Goal: Task Accomplishment & Management: Use online tool/utility

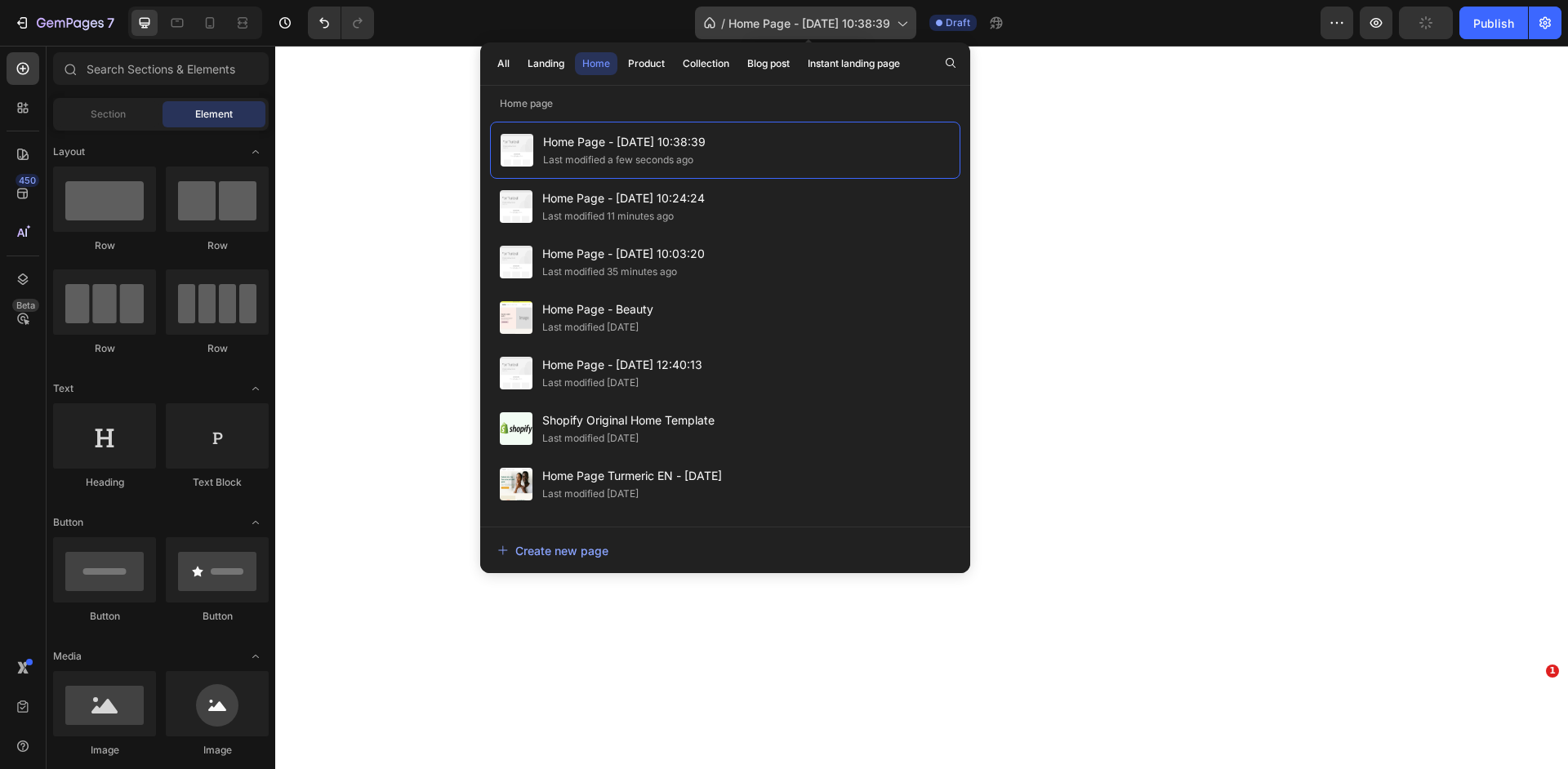
click at [899, 22] on icon at bounding box center [902, 23] width 17 height 17
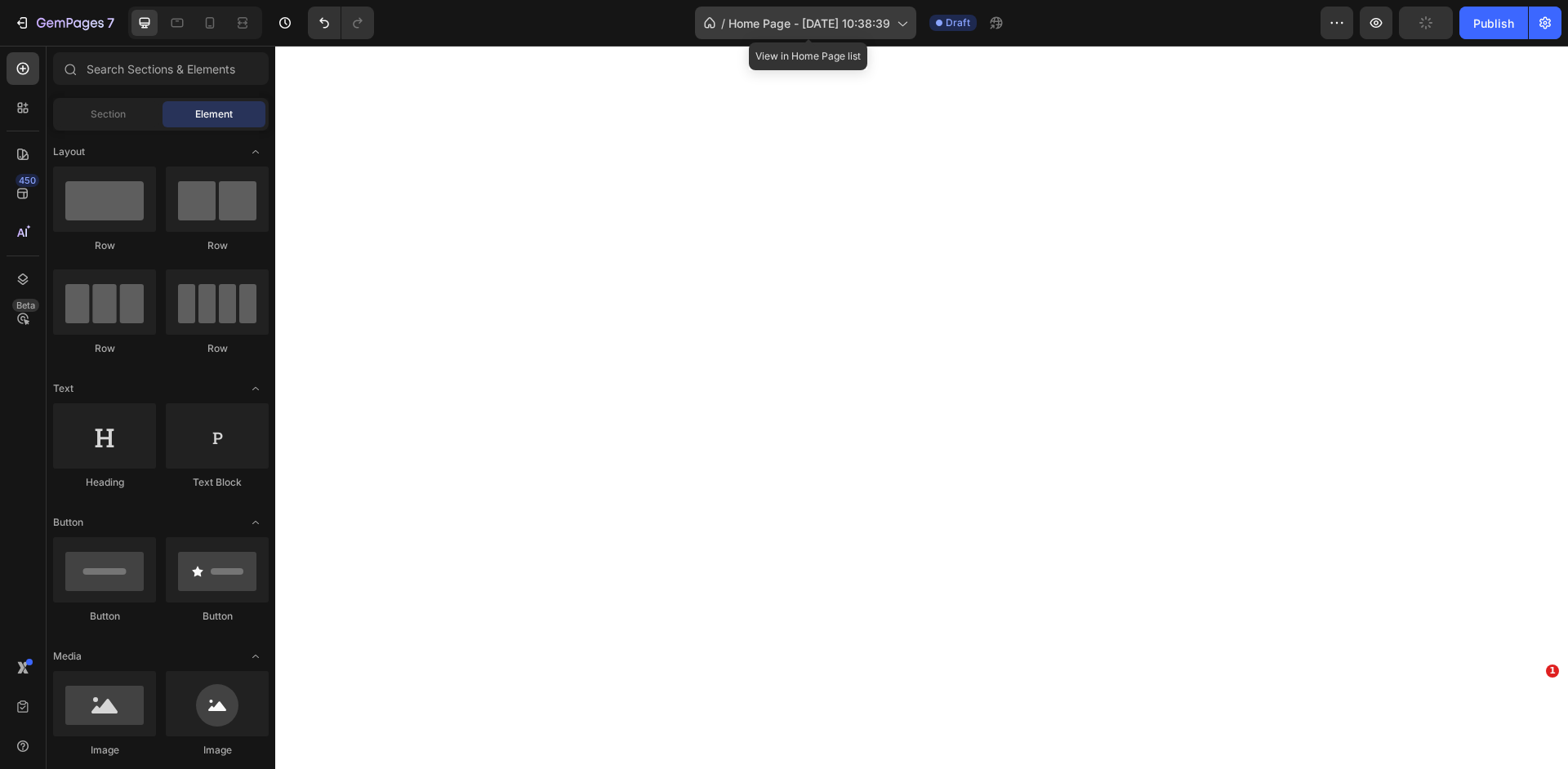
click at [898, 24] on icon at bounding box center [902, 23] width 17 height 17
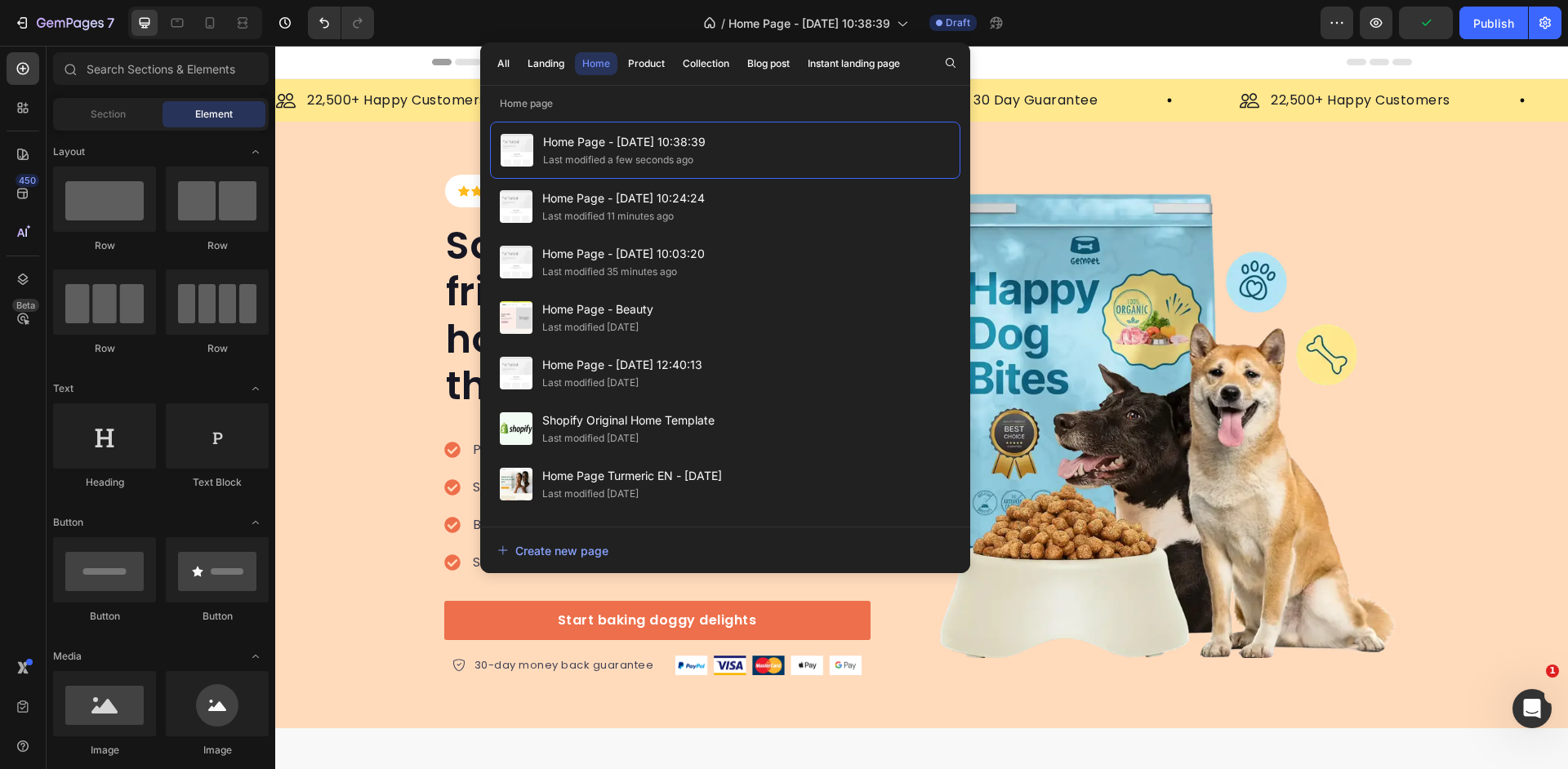
click at [1233, 28] on div "/ Home Page - [DATE] 10:38:39 Draft" at bounding box center [854, 22] width 934 height 32
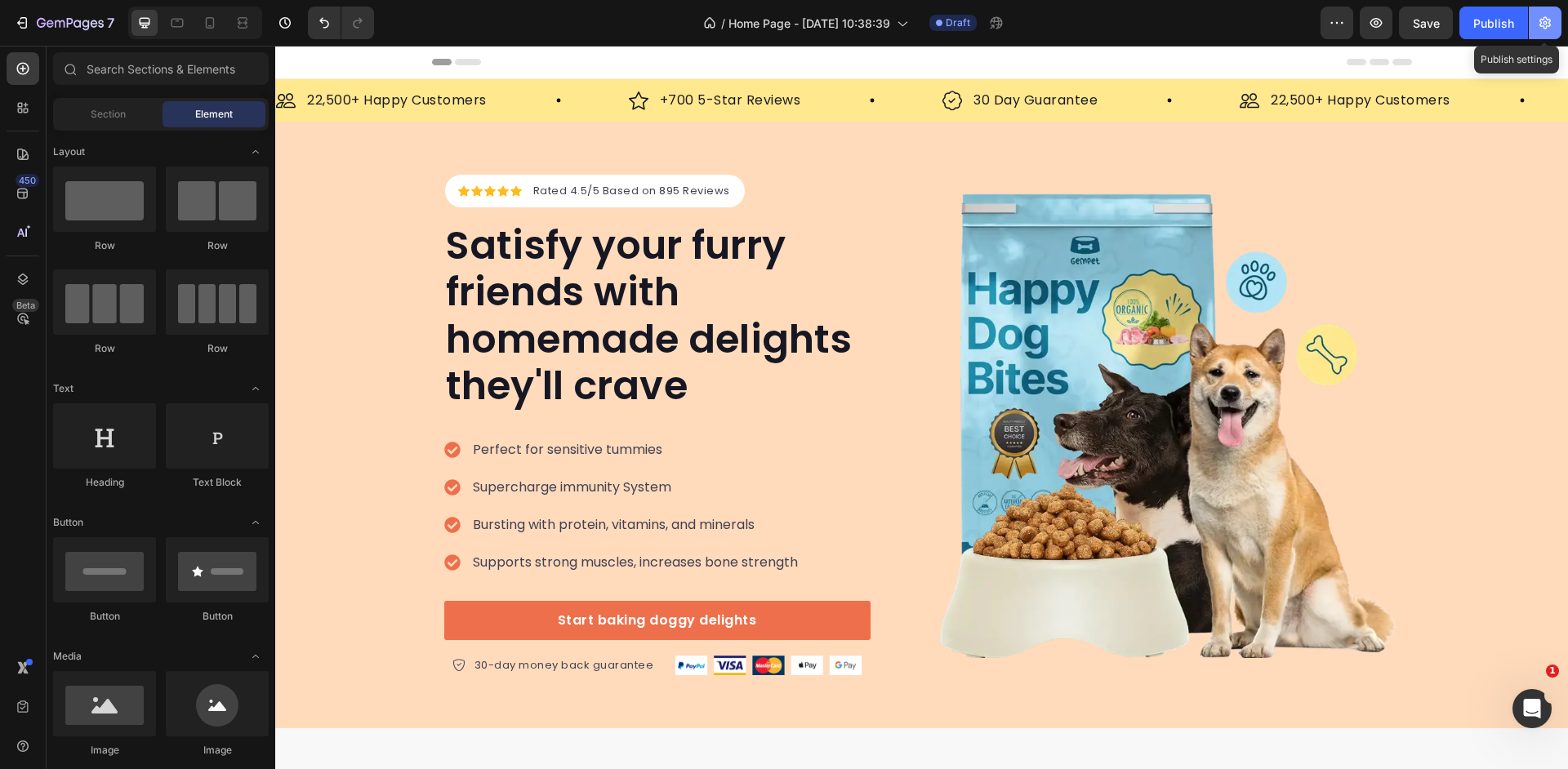
click at [1548, 24] on icon "button" at bounding box center [1545, 23] width 17 height 17
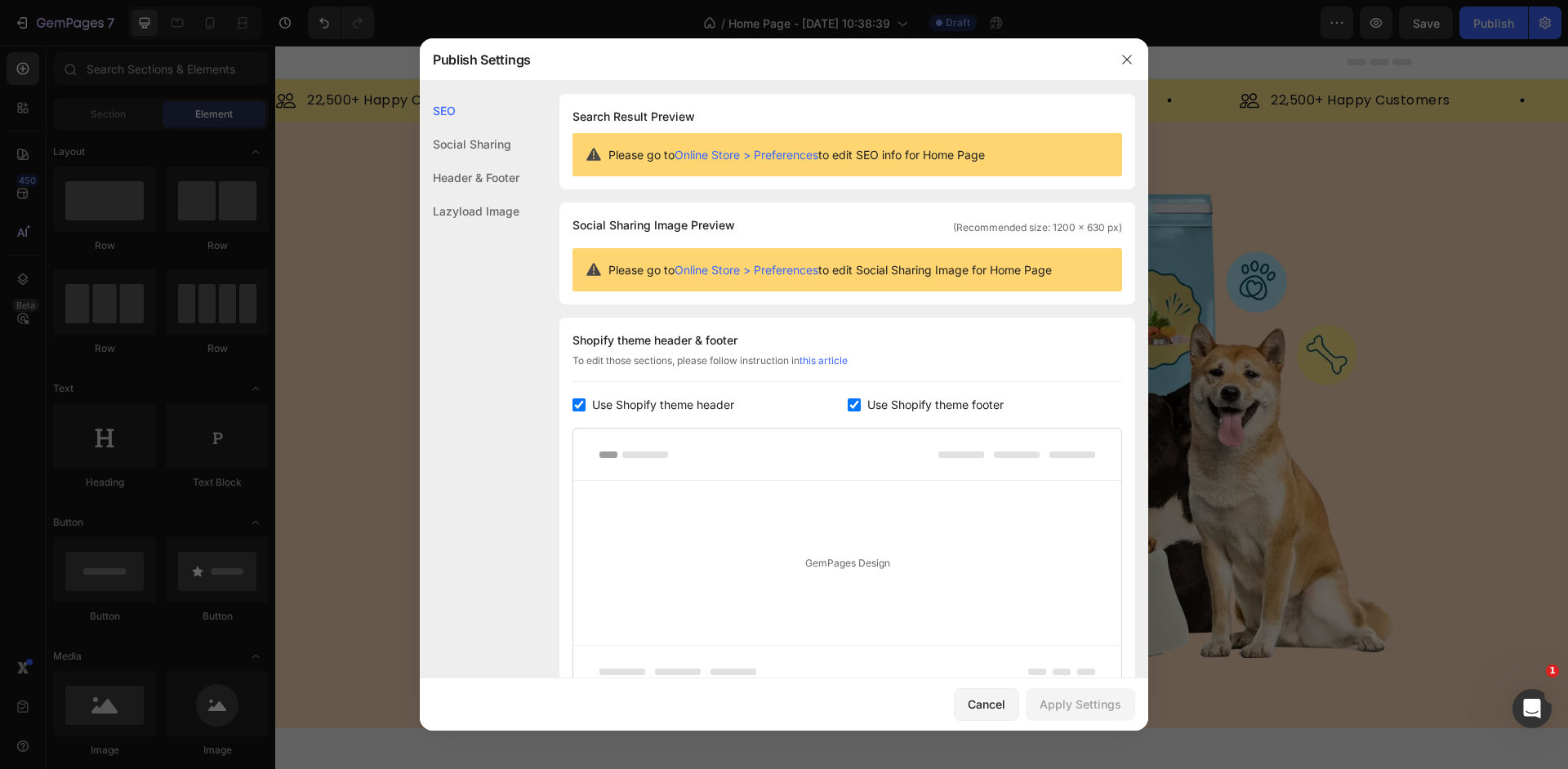
click at [497, 144] on div "Social Sharing" at bounding box center [470, 144] width 100 height 33
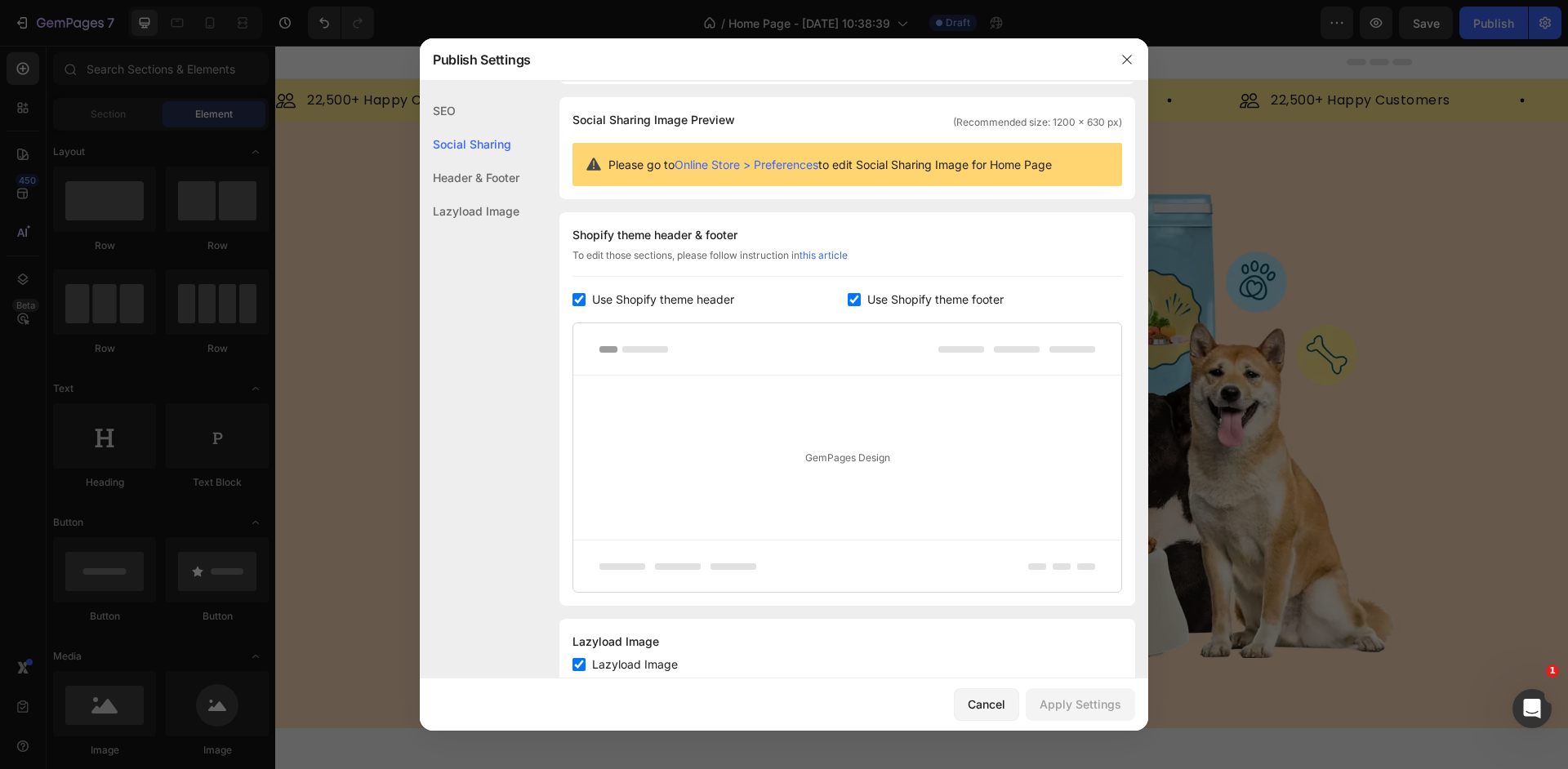
click at [487, 178] on div "Header & Footer" at bounding box center [470, 177] width 100 height 33
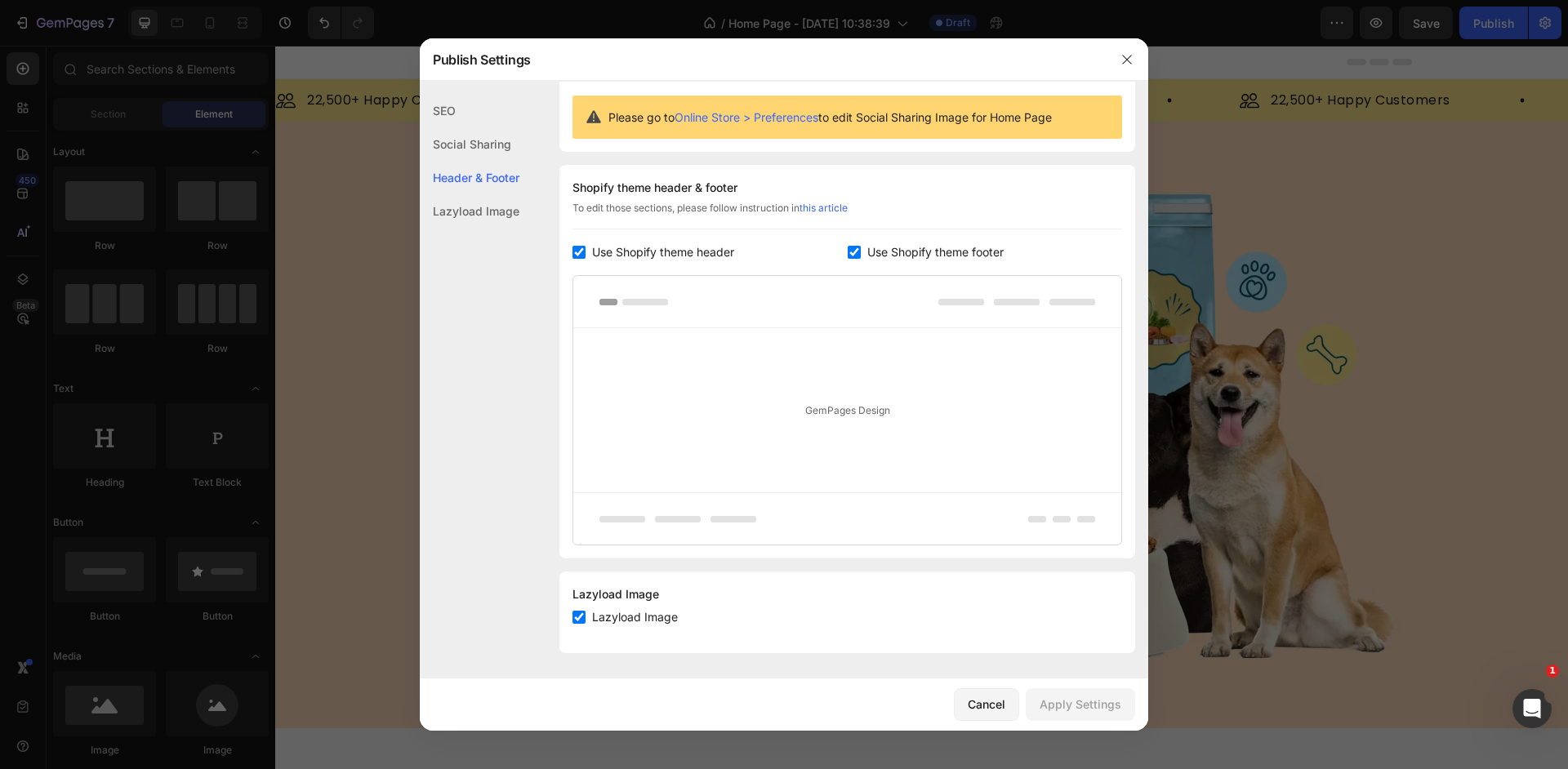
scroll to position [153, 0]
click at [484, 214] on div "Lazyload Image" at bounding box center [470, 211] width 100 height 33
click at [468, 110] on div "SEO" at bounding box center [470, 111] width 100 height 33
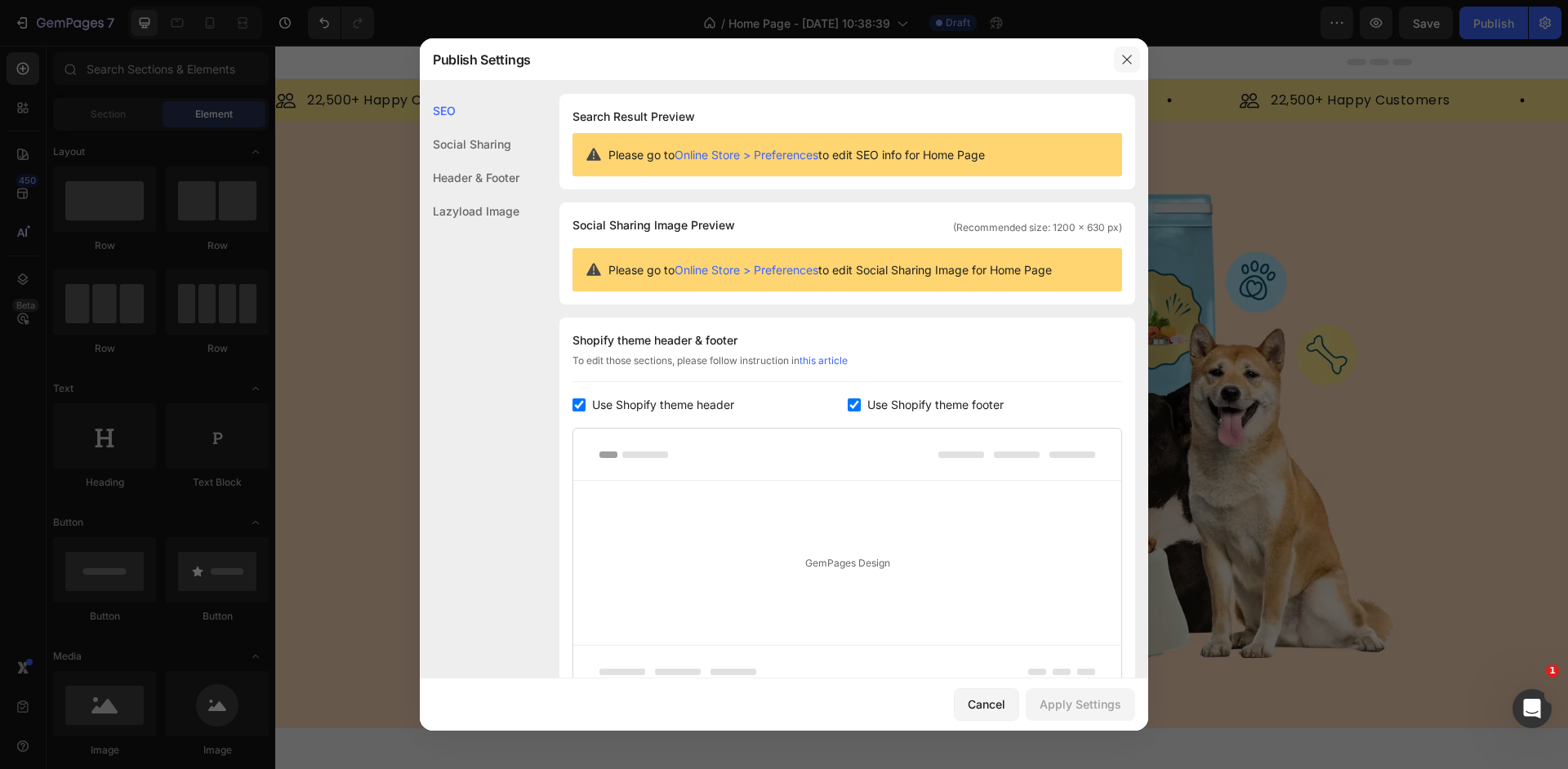
click at [1120, 52] on button "button" at bounding box center [1127, 59] width 26 height 26
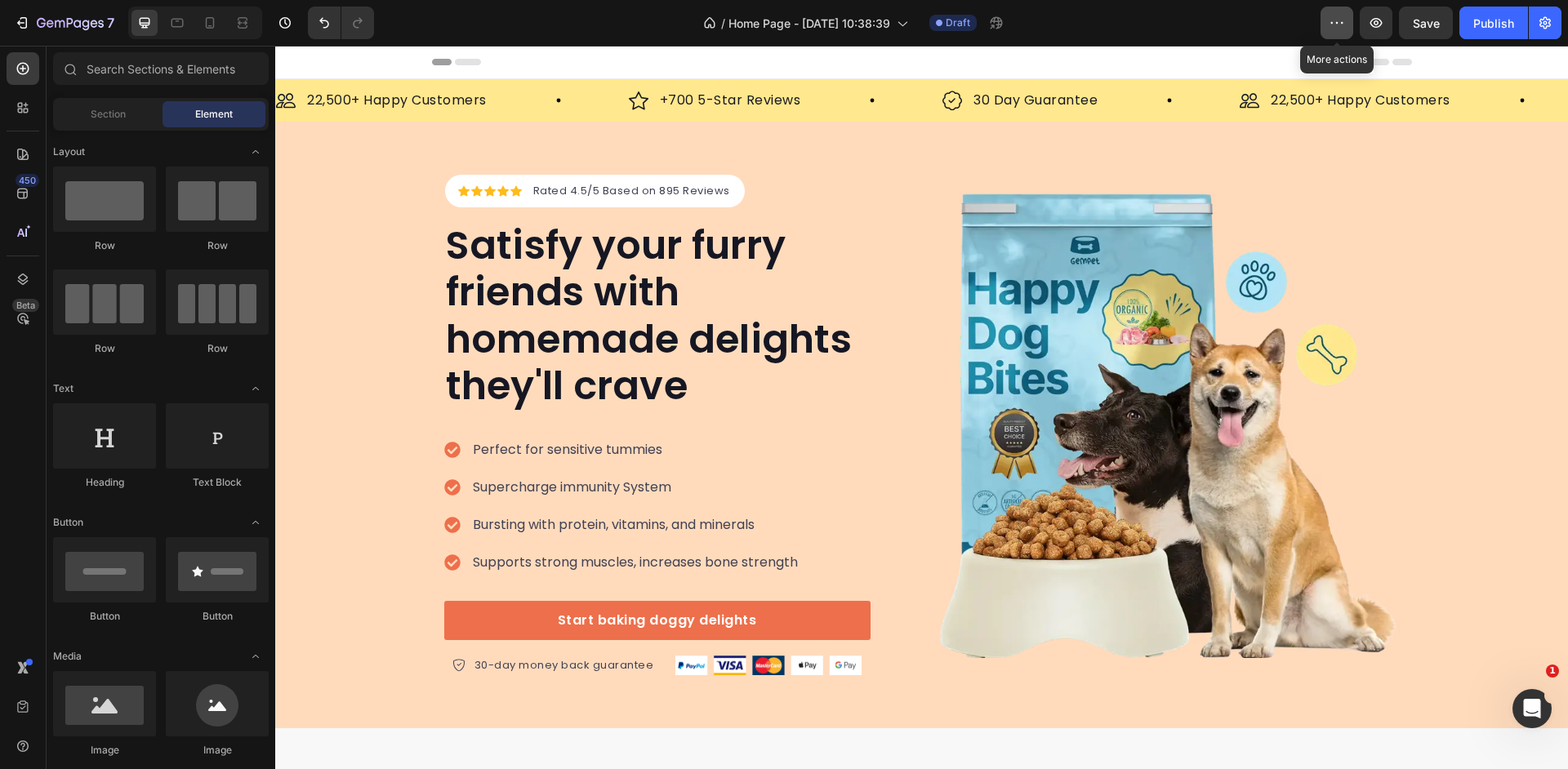
click at [1352, 24] on button "button" at bounding box center [1336, 22] width 33 height 32
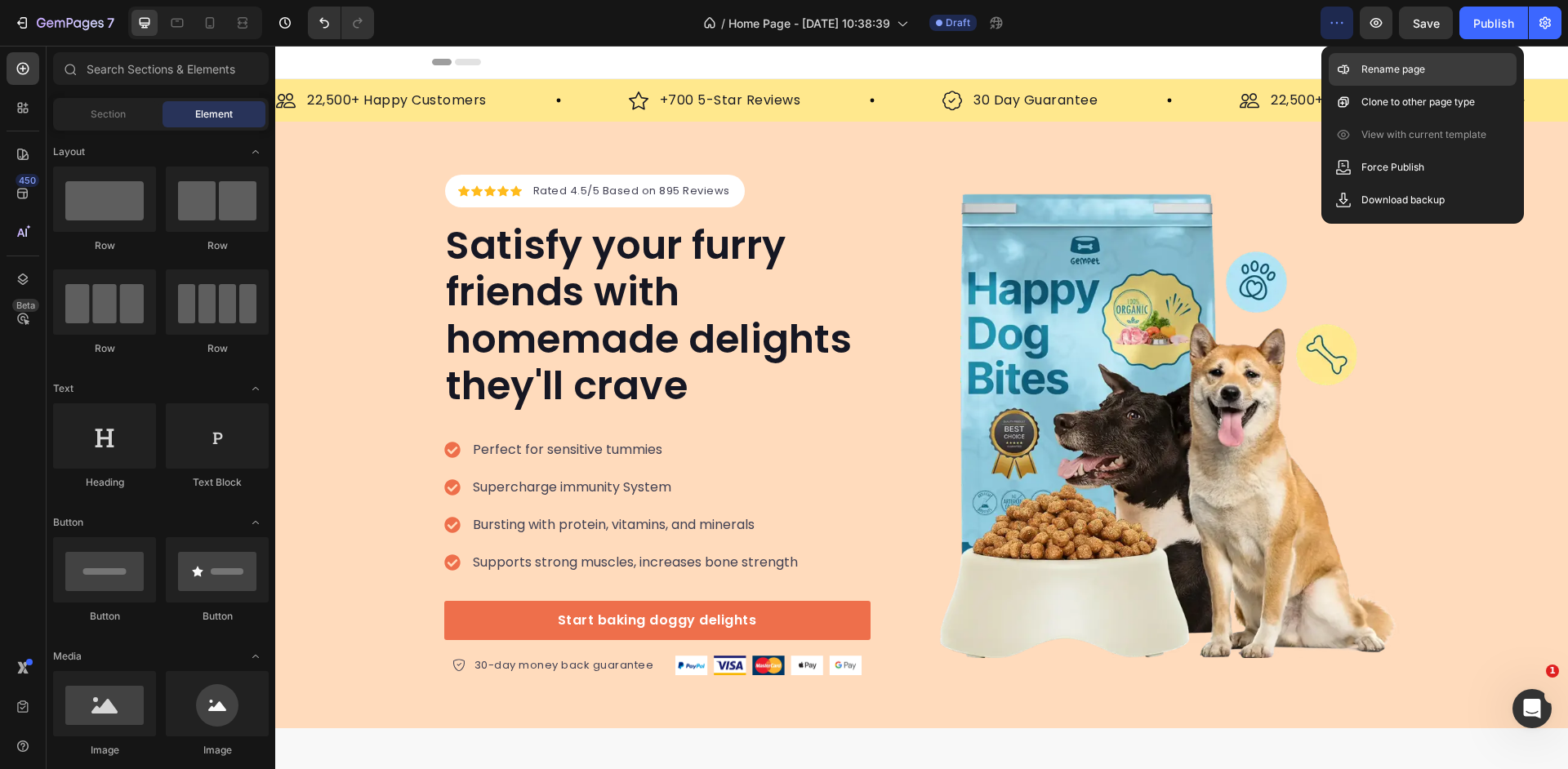
click at [1365, 62] on p "Rename page" at bounding box center [1393, 69] width 63 height 17
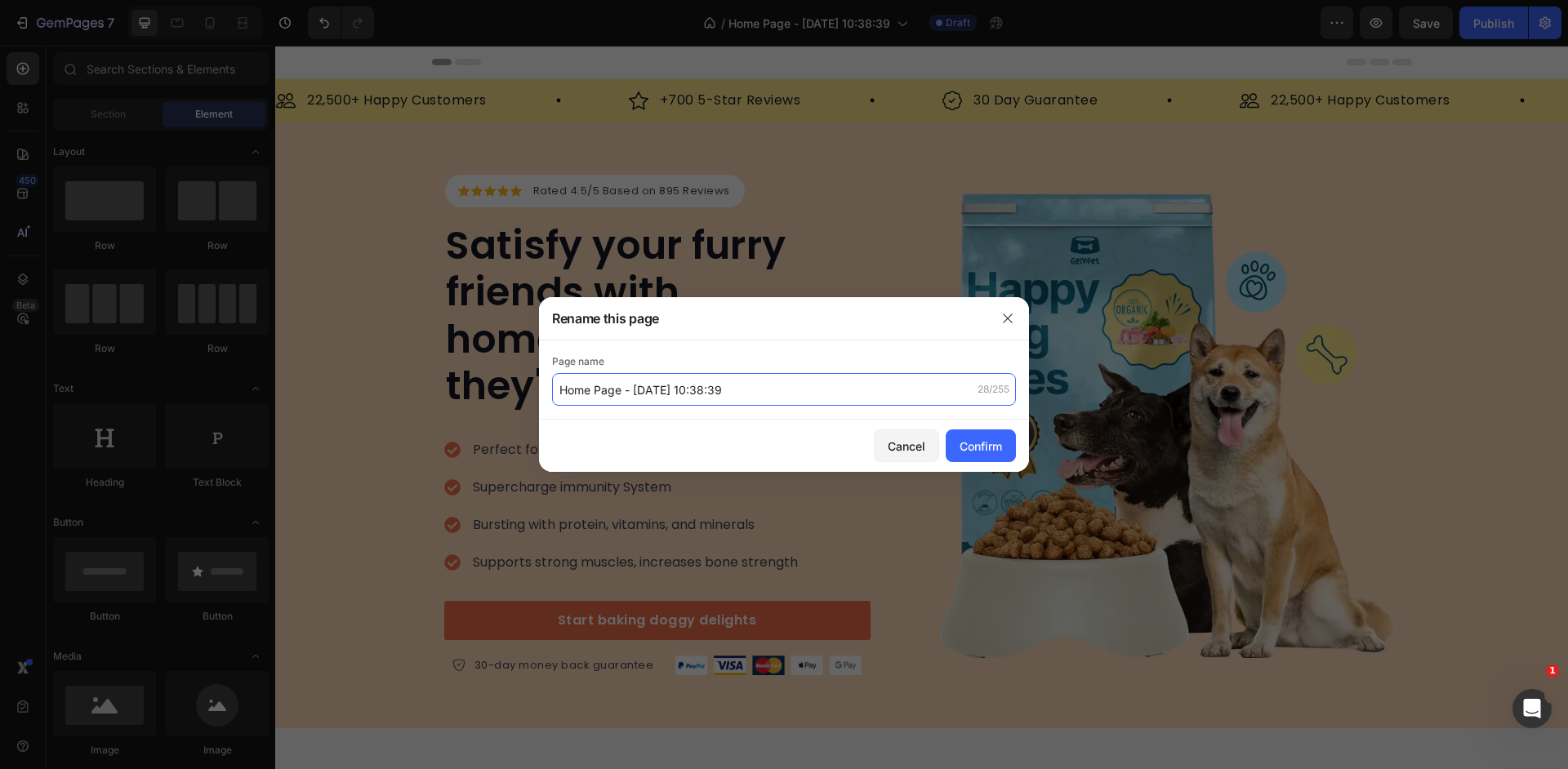
click at [748, 387] on input "Home Page - [DATE] 10:38:39" at bounding box center [784, 389] width 464 height 32
click at [967, 446] on div "Confirm" at bounding box center [980, 446] width 43 height 17
type input "PAGE TEST [PERSON_NAME]"
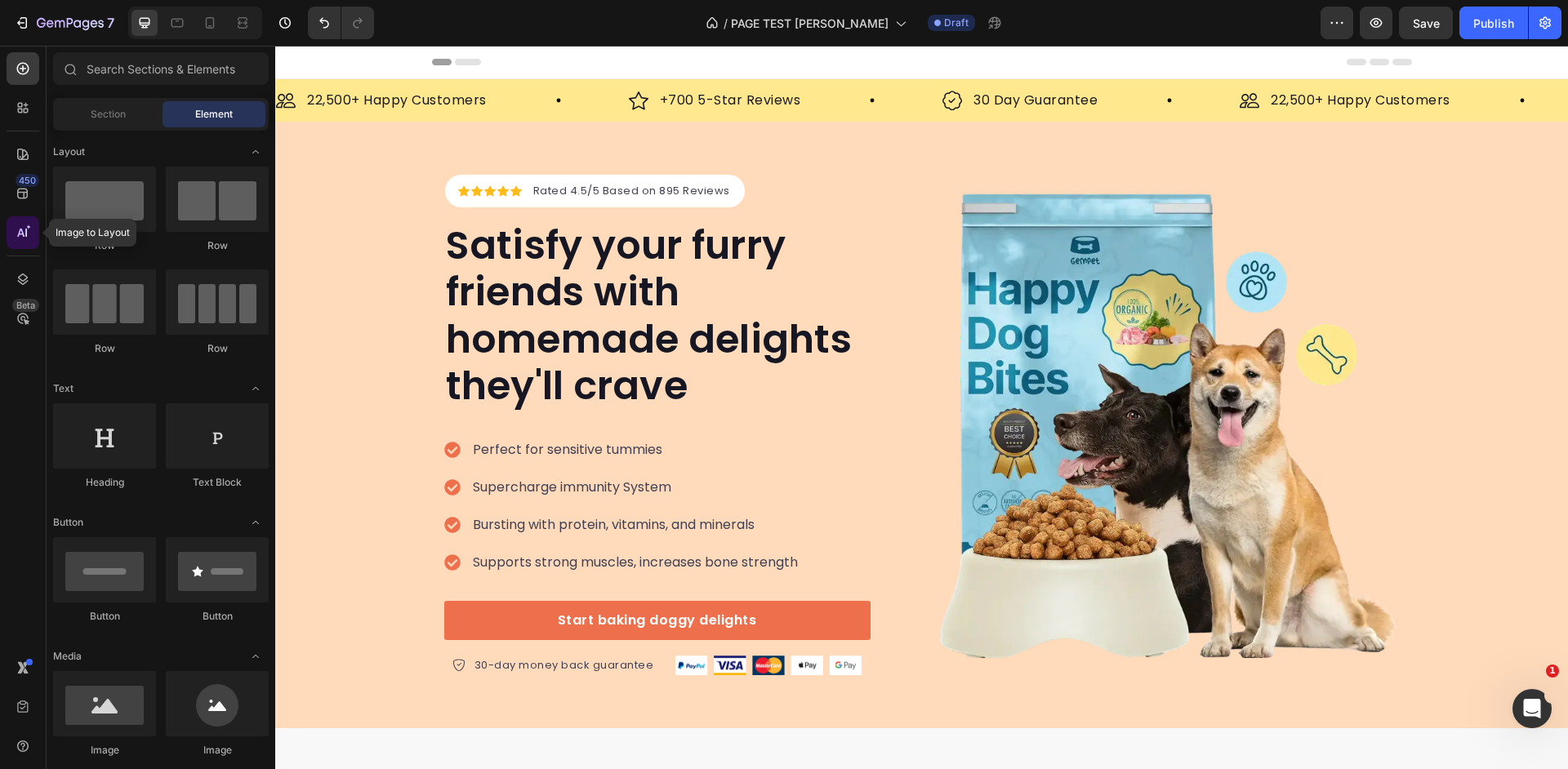
click at [21, 228] on icon at bounding box center [21, 232] width 8 height 8
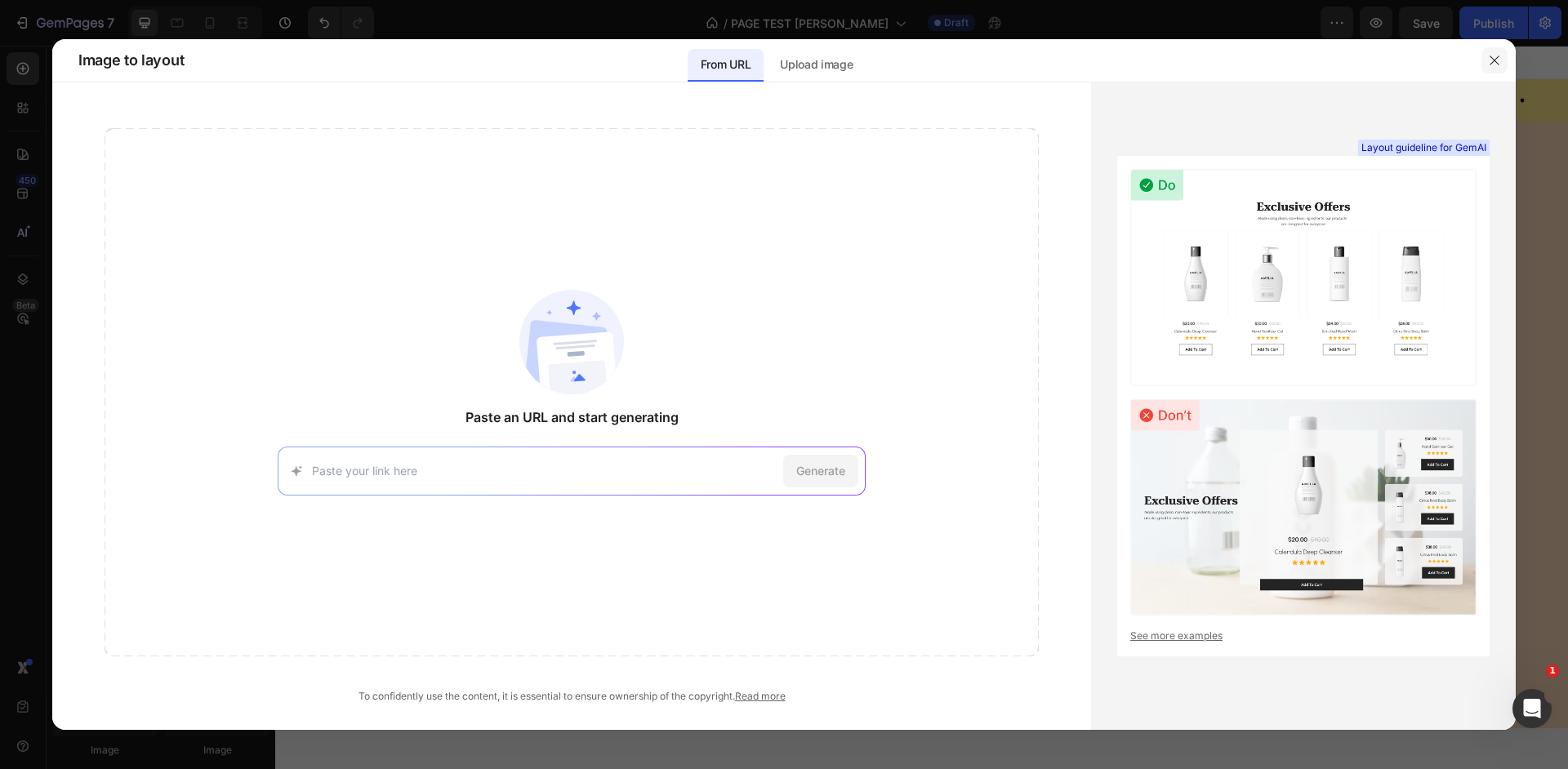
click at [1507, 66] on button "button" at bounding box center [1494, 60] width 26 height 26
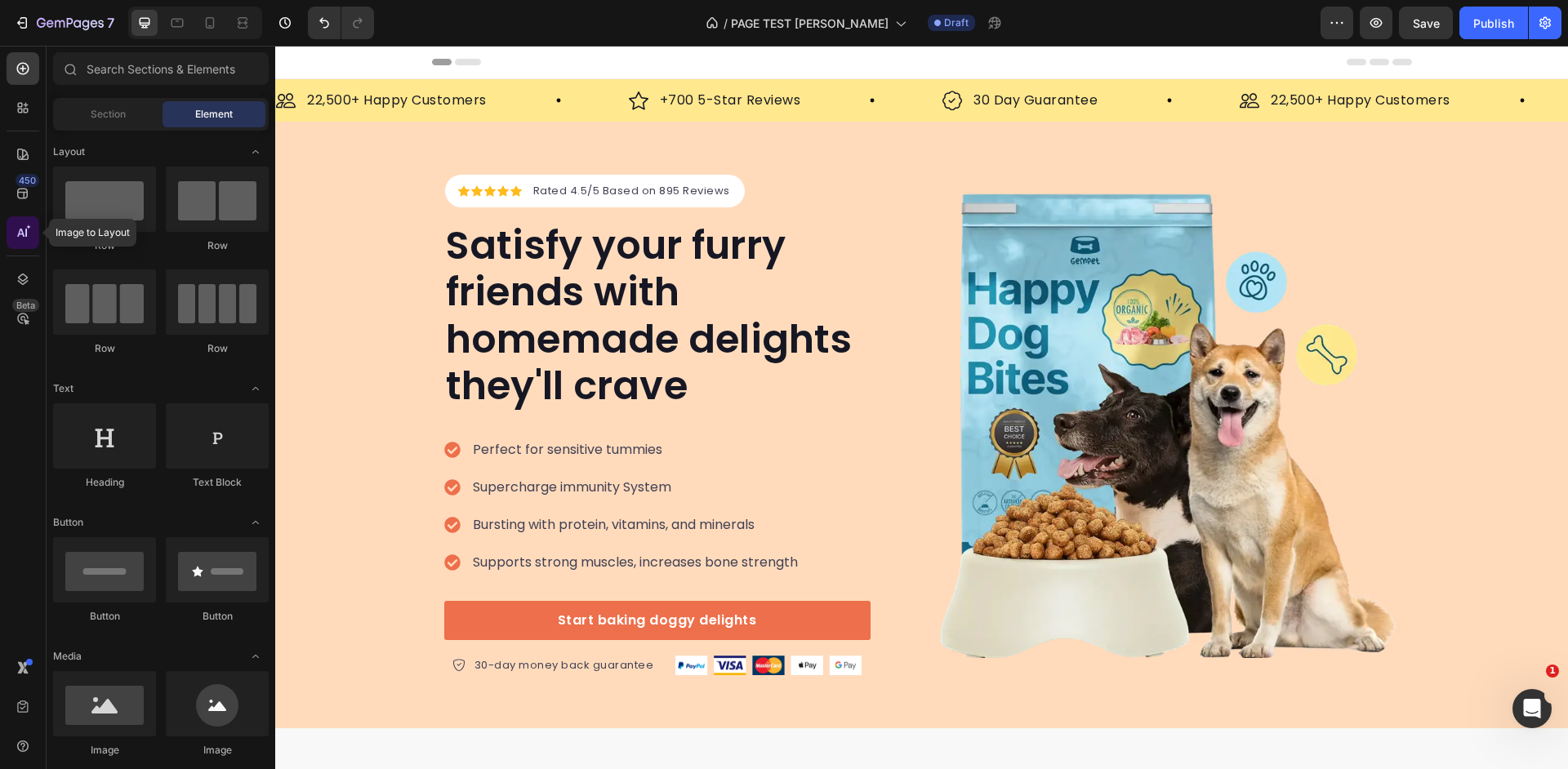
click at [21, 231] on icon at bounding box center [21, 232] width 8 height 8
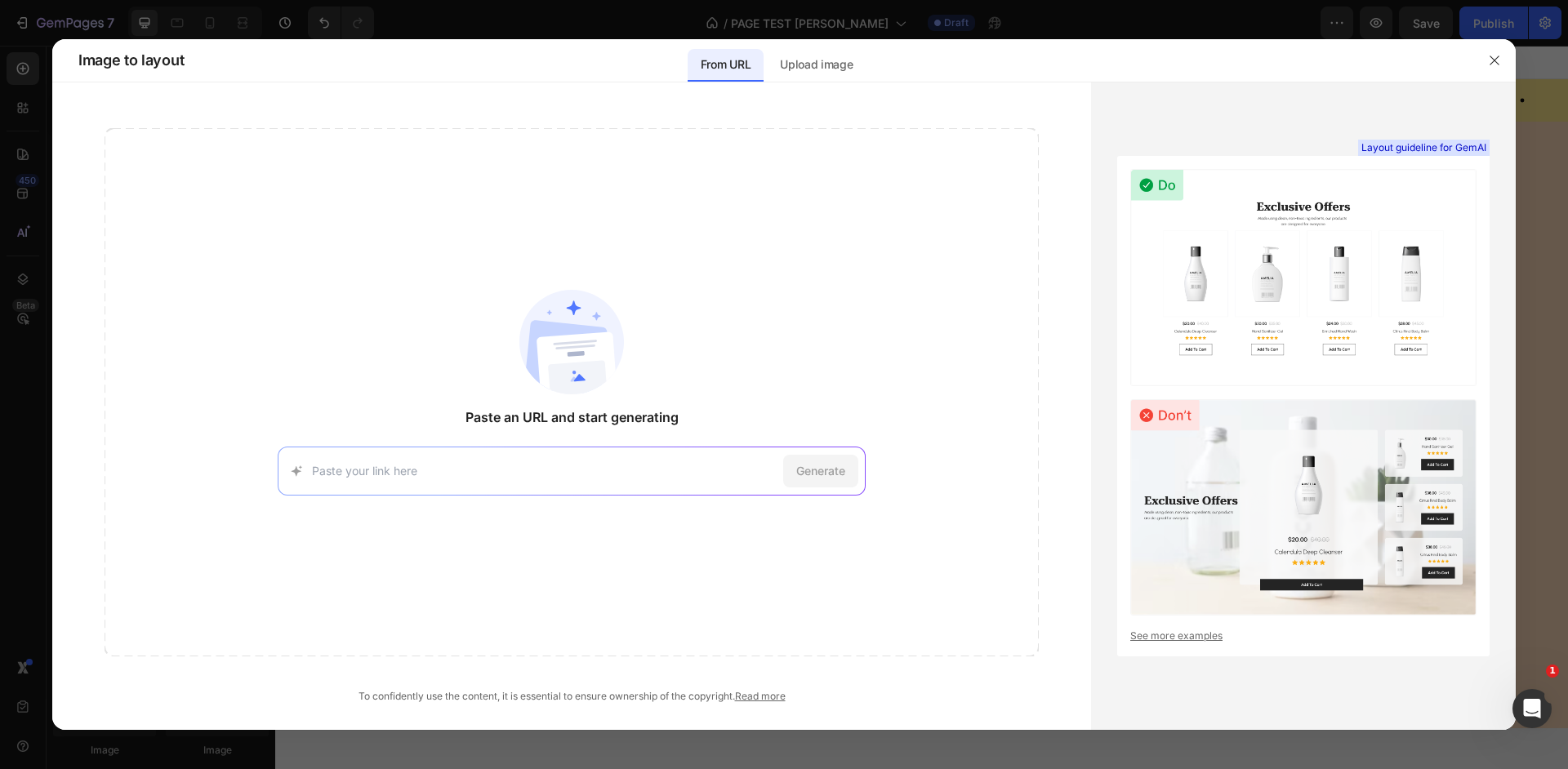
click at [376, 464] on input at bounding box center [544, 471] width 465 height 17
click at [525, 467] on input at bounding box center [544, 471] width 465 height 17
click at [802, 61] on p "Upload image" at bounding box center [816, 65] width 73 height 20
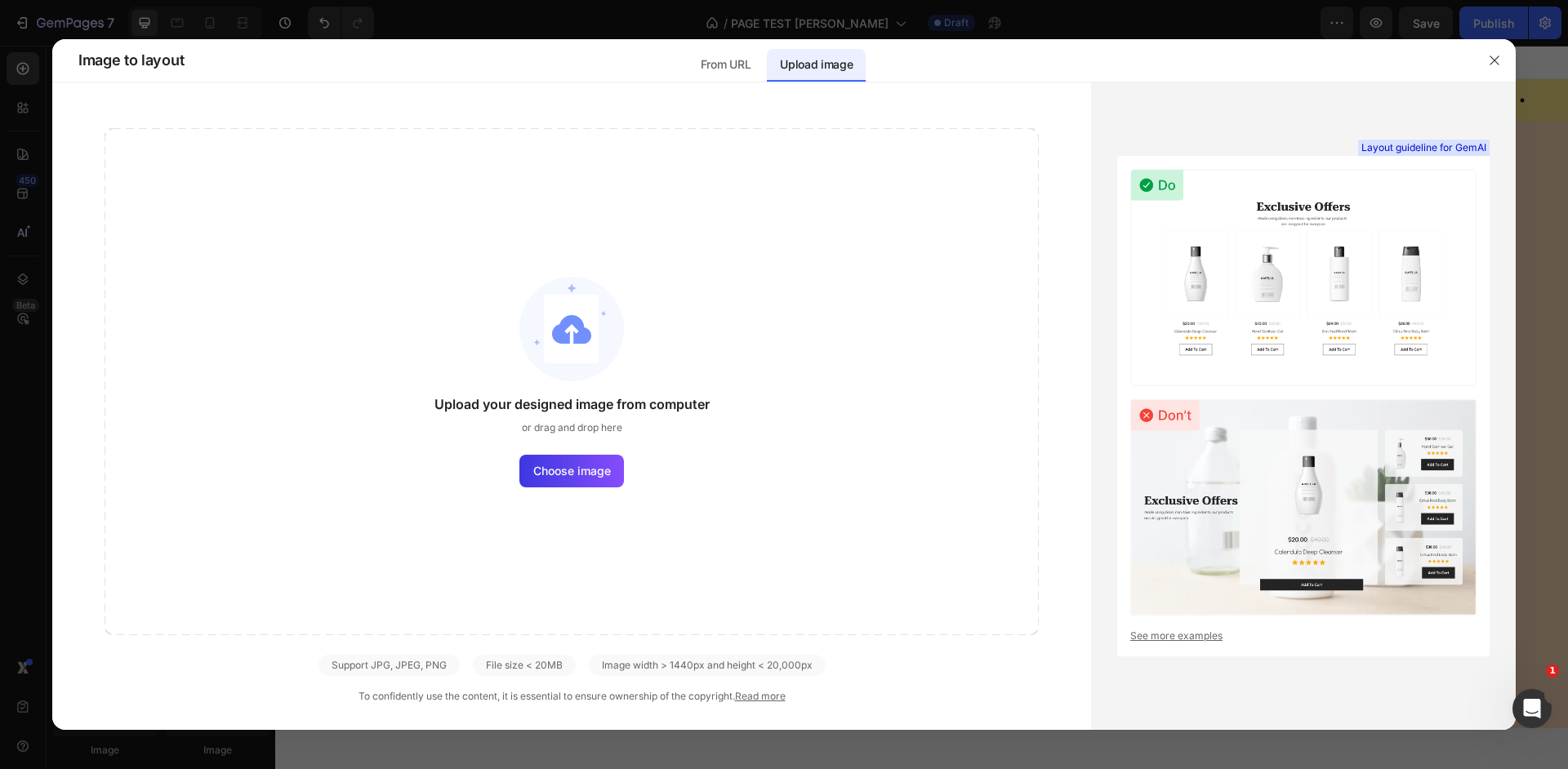
click at [559, 315] on img at bounding box center [571, 328] width 104 height 104
click at [564, 476] on span "Choose image" at bounding box center [572, 471] width 78 height 17
click at [0, 0] on input "Choose image" at bounding box center [0, 0] width 0 height 0
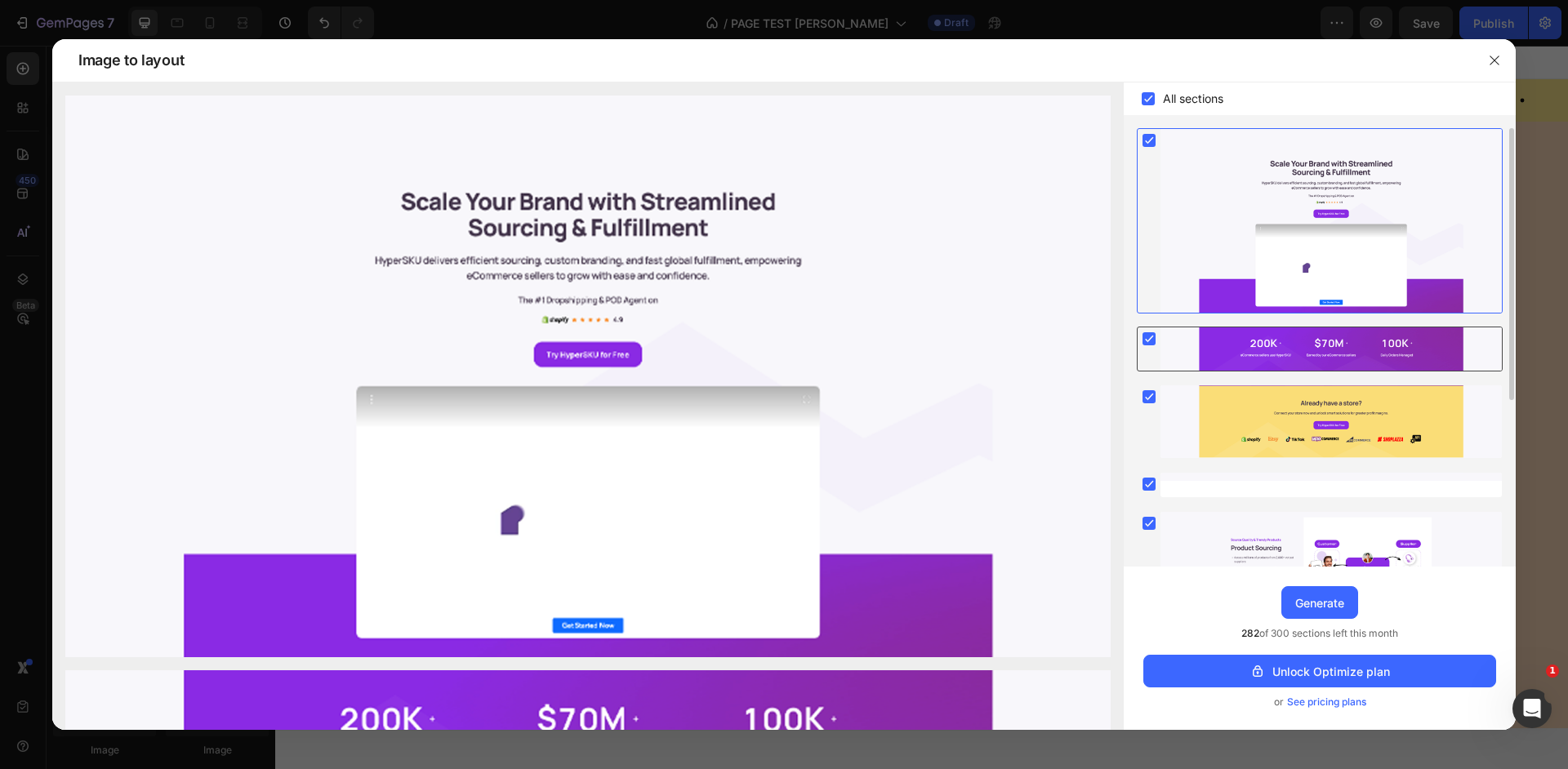
click at [1287, 350] on div at bounding box center [1331, 349] width 342 height 44
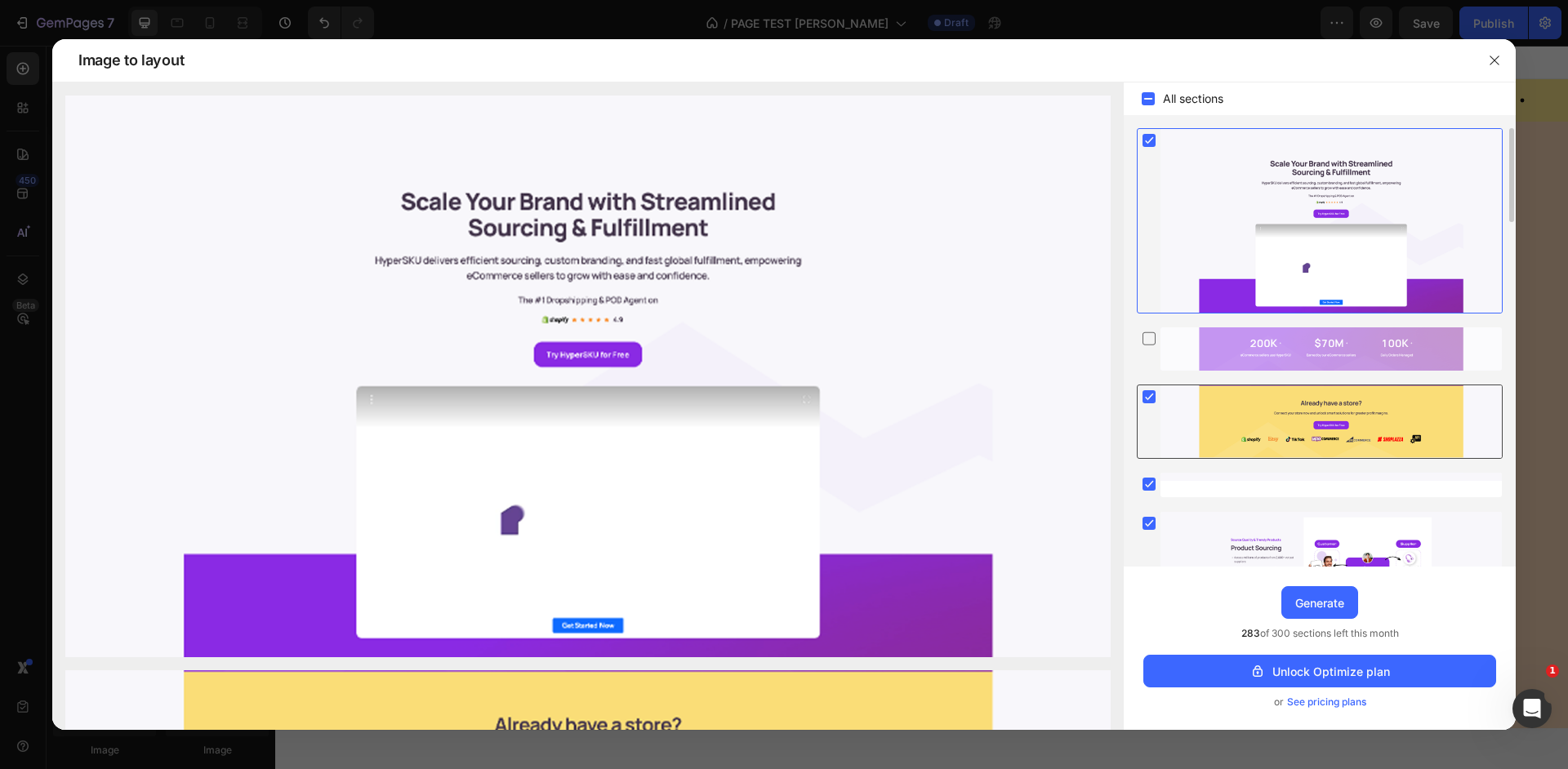
click at [1265, 427] on div at bounding box center [1331, 421] width 342 height 72
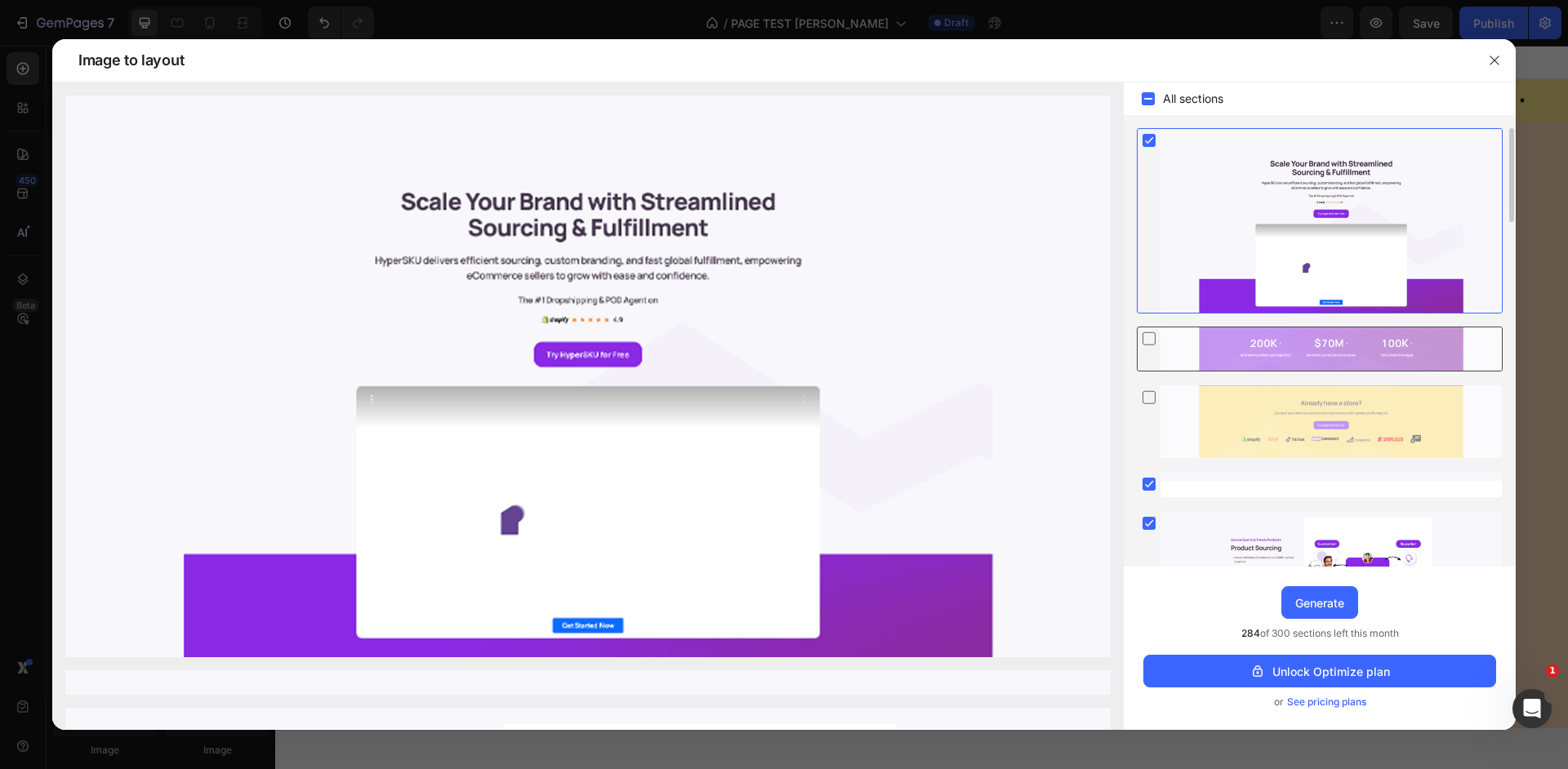
click at [1160, 341] on div at bounding box center [1149, 338] width 23 height 22
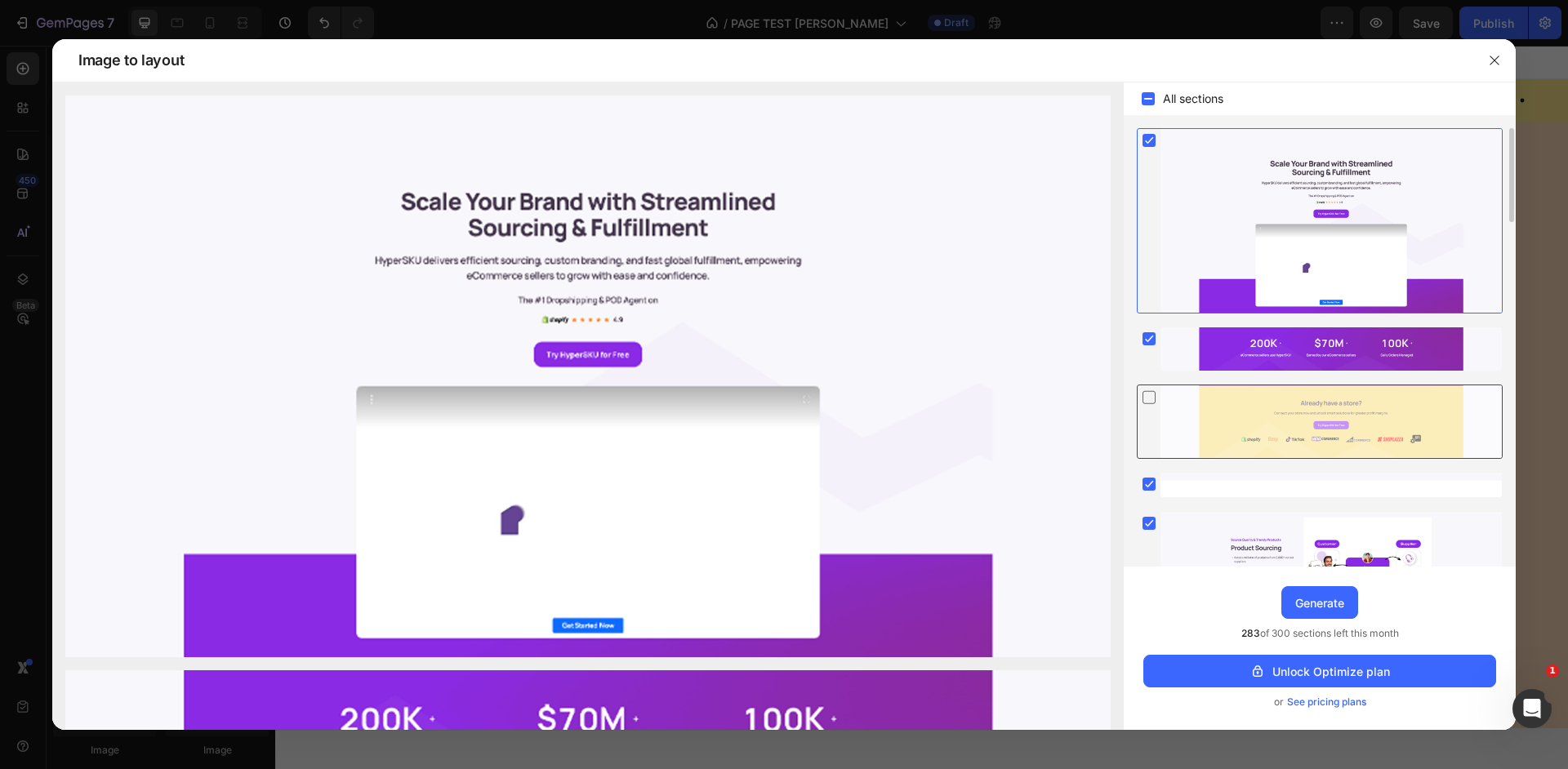
click at [1159, 395] on div at bounding box center [1149, 396] width 23 height 22
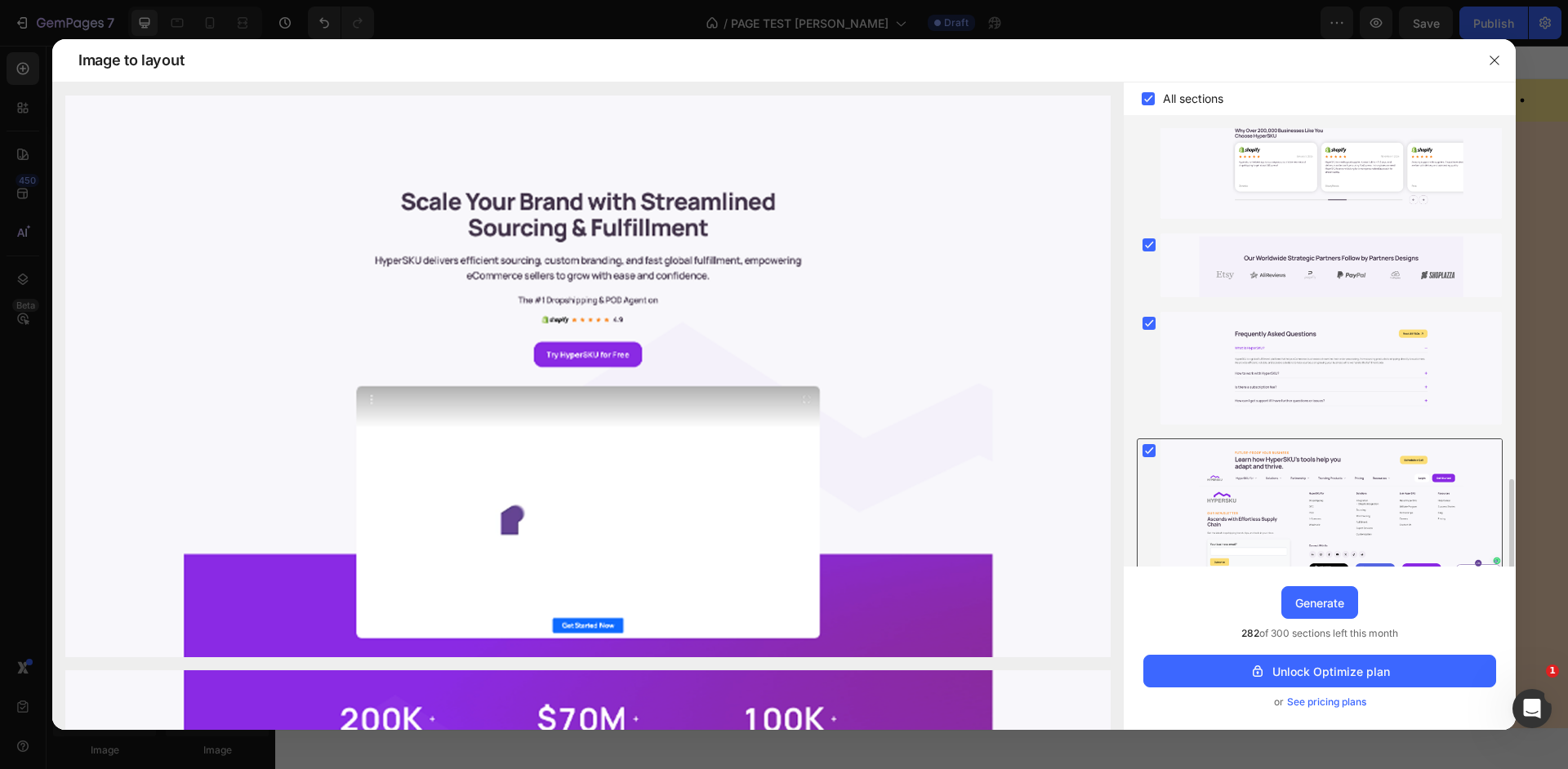
scroll to position [1580, 0]
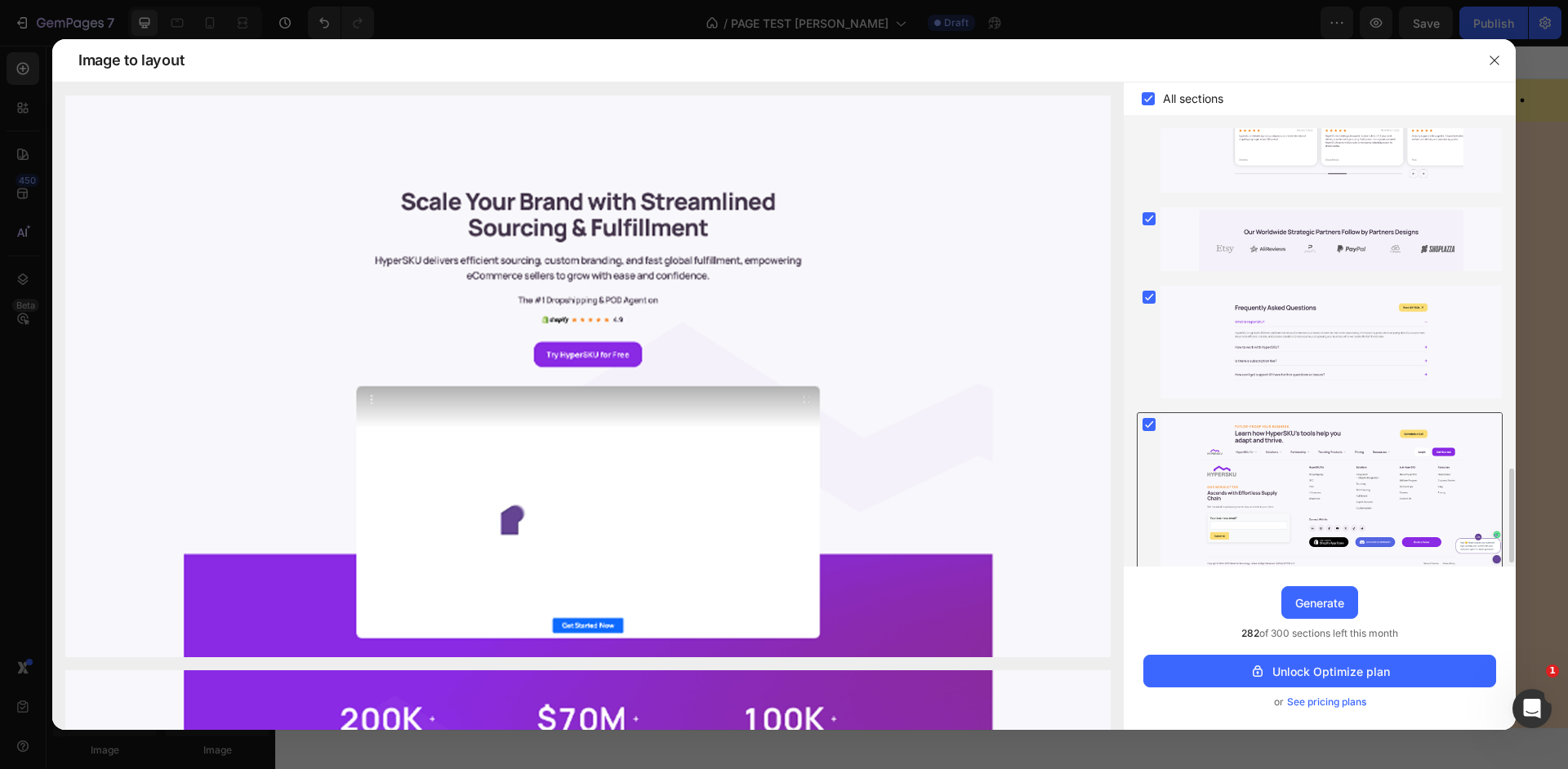
click at [1150, 426] on rect at bounding box center [1150, 425] width 13 height 13
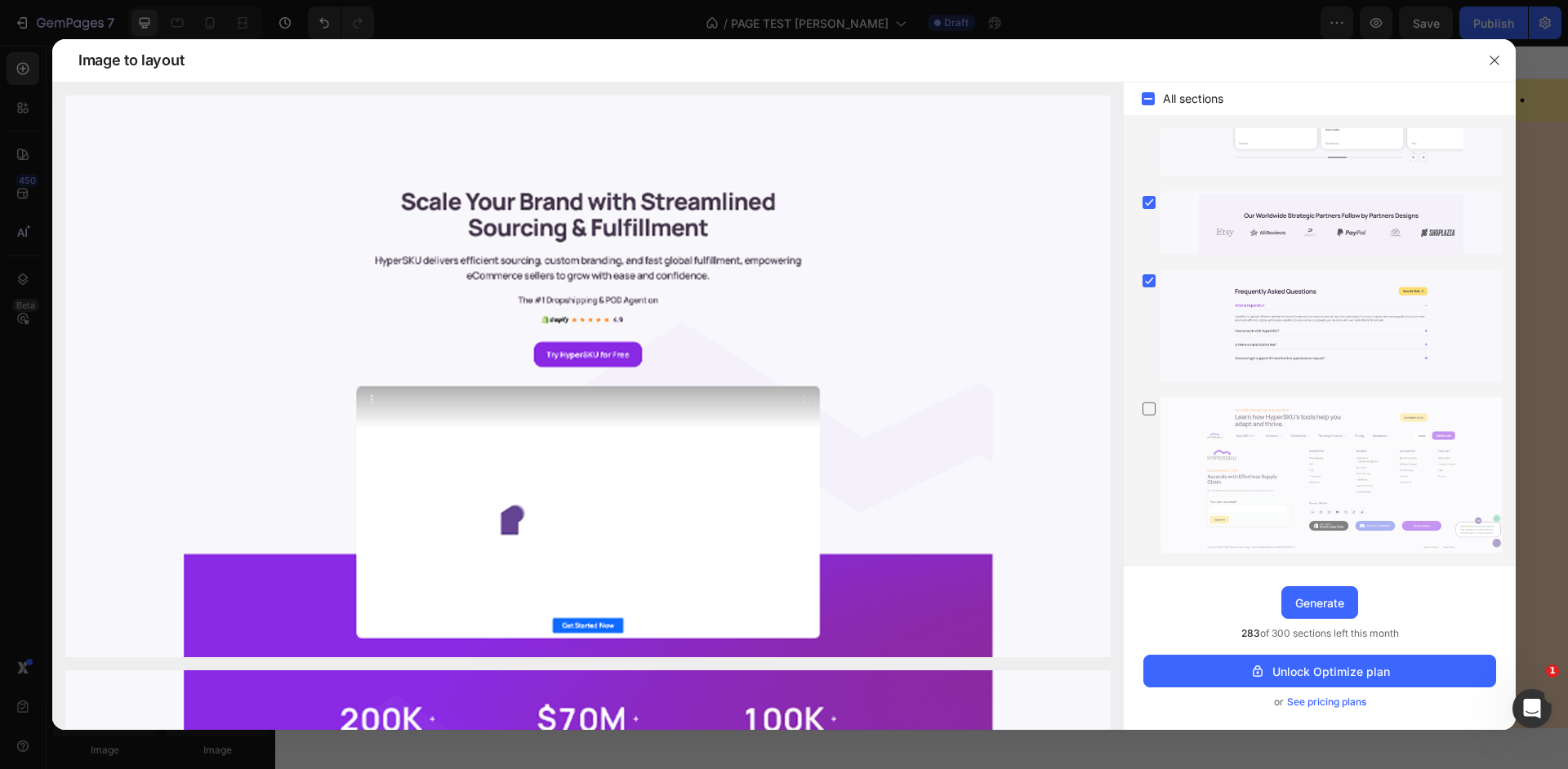
drag, startPoint x: 1244, startPoint y: 633, endPoint x: 1400, endPoint y: 629, distance: 156.1
click at [1400, 629] on span "283 of 300 sections left this month" at bounding box center [1320, 634] width 158 height 17
click at [1345, 701] on span "See pricing plans" at bounding box center [1326, 702] width 79 height 17
click at [1496, 62] on icon "button" at bounding box center [1494, 60] width 9 height 9
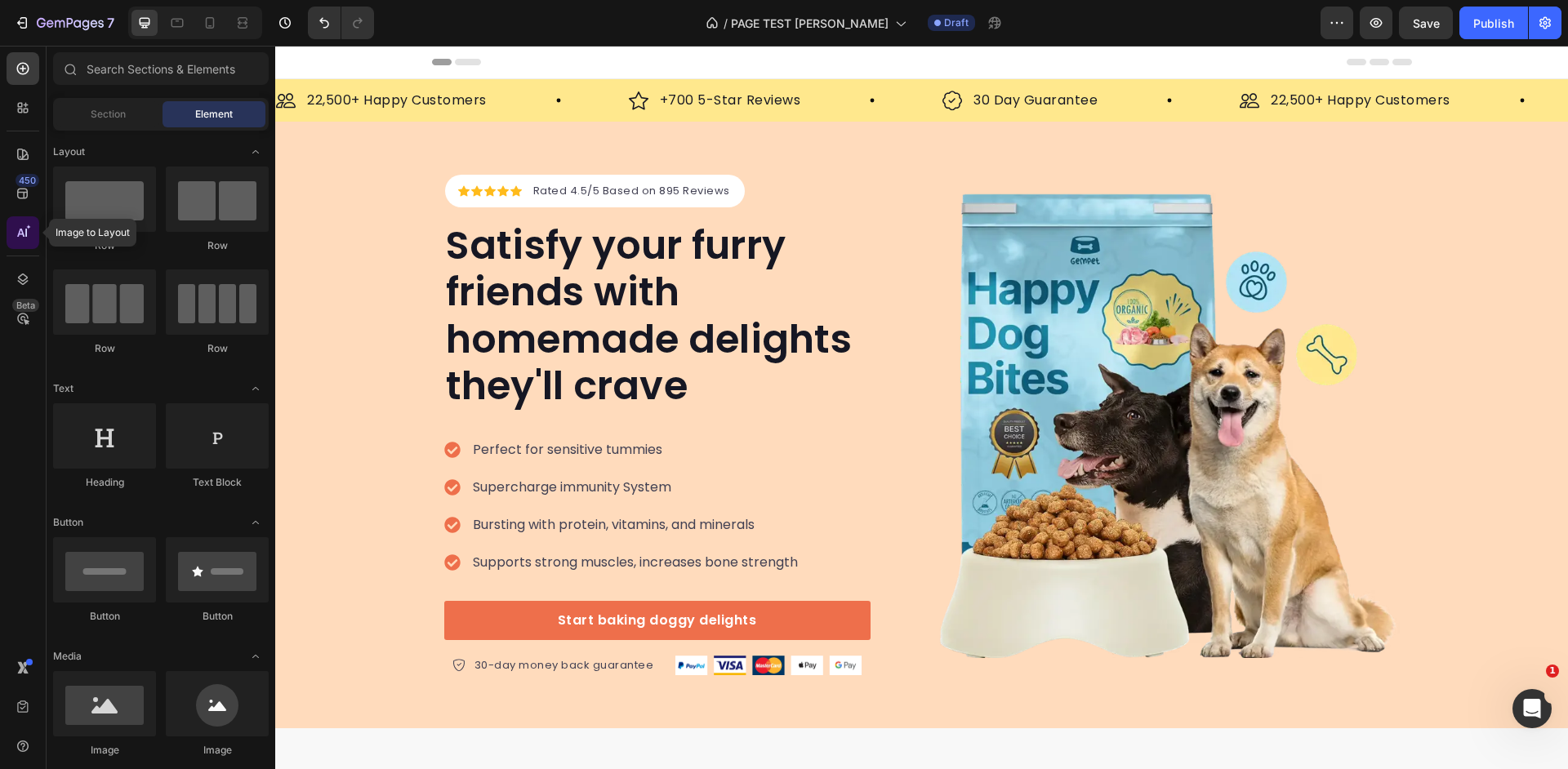
click at [20, 231] on icon at bounding box center [21, 232] width 8 height 8
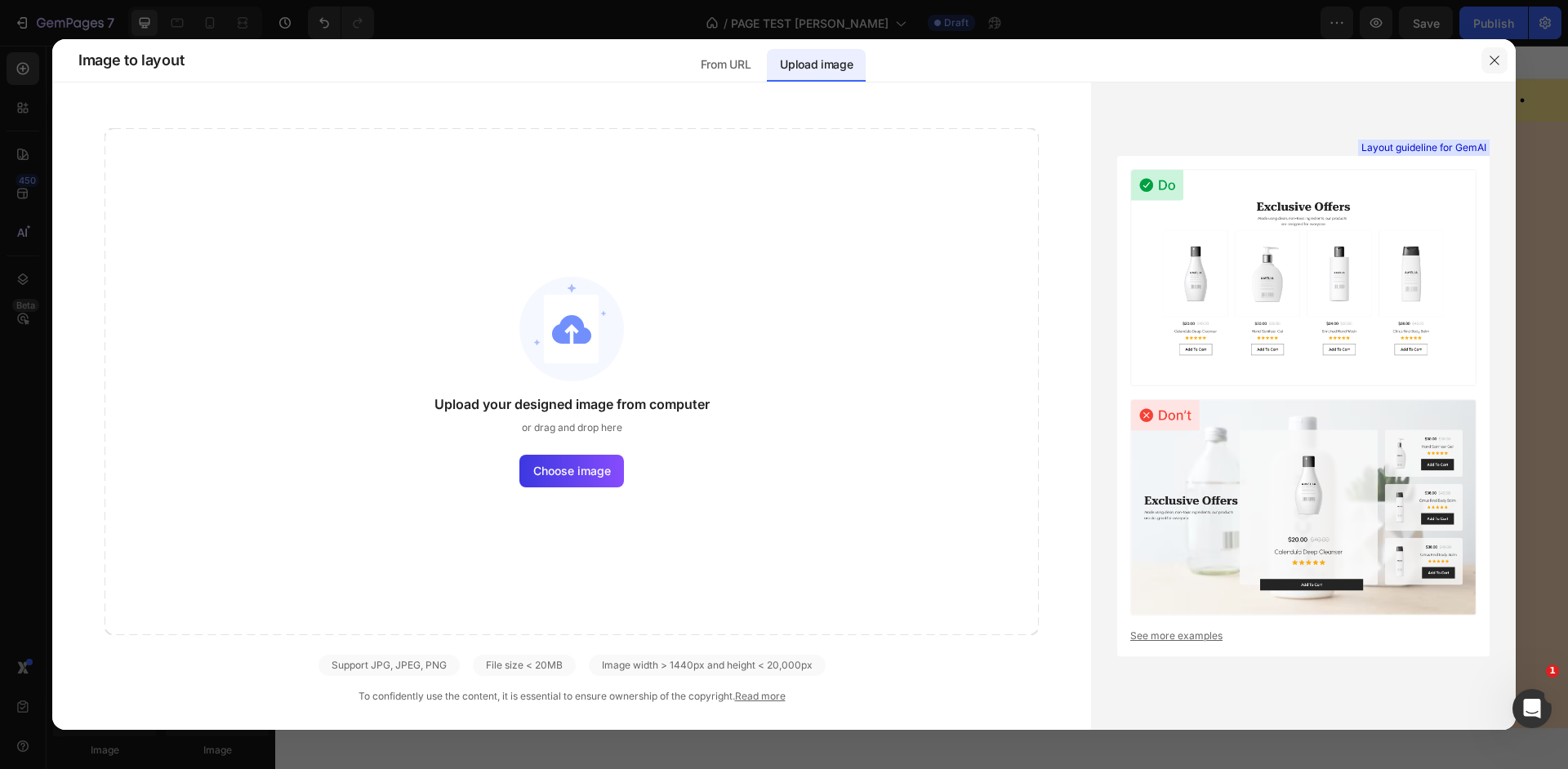
click at [1499, 62] on icon "button" at bounding box center [1495, 61] width 13 height 13
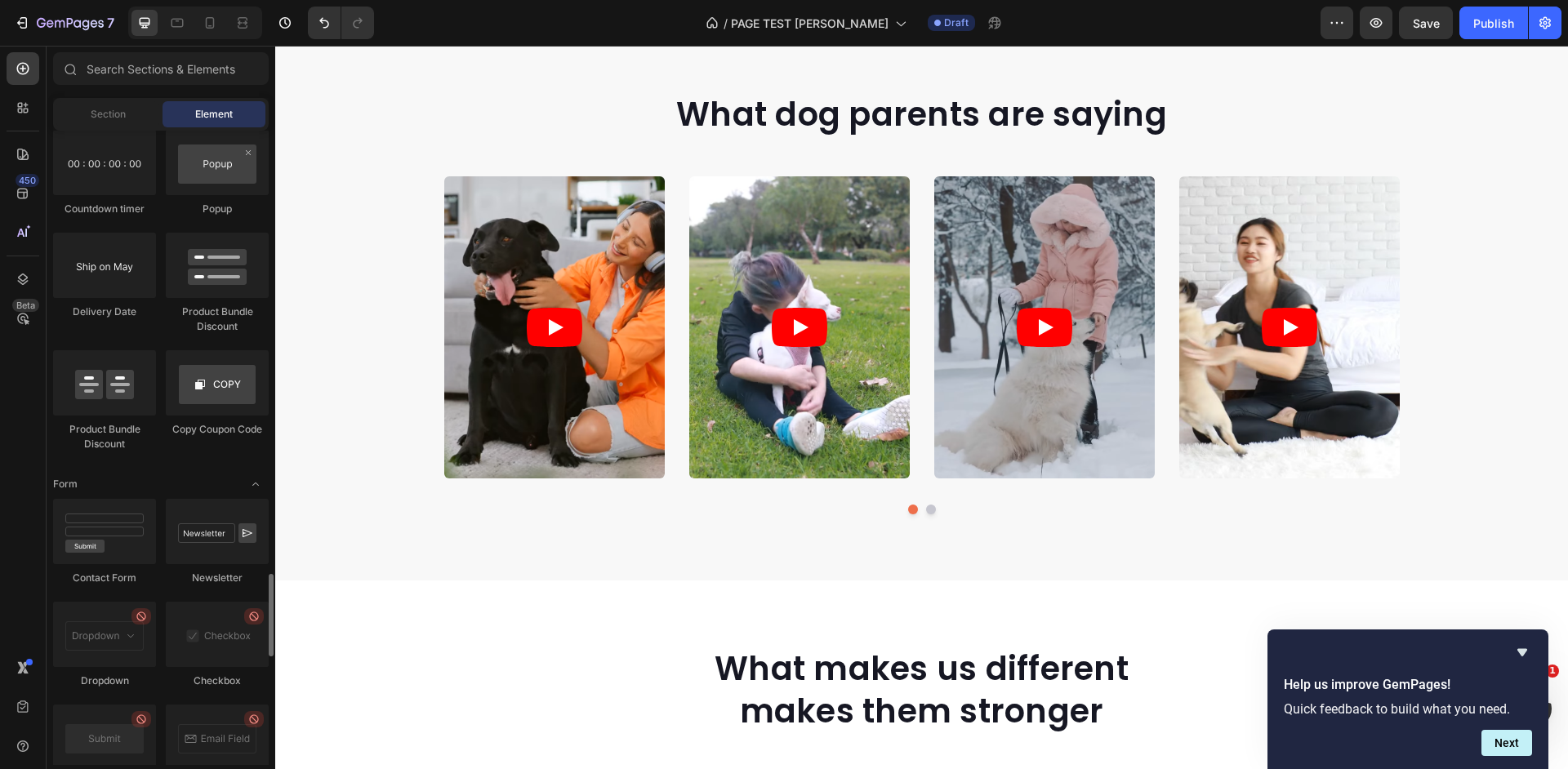
scroll to position [3303, 0]
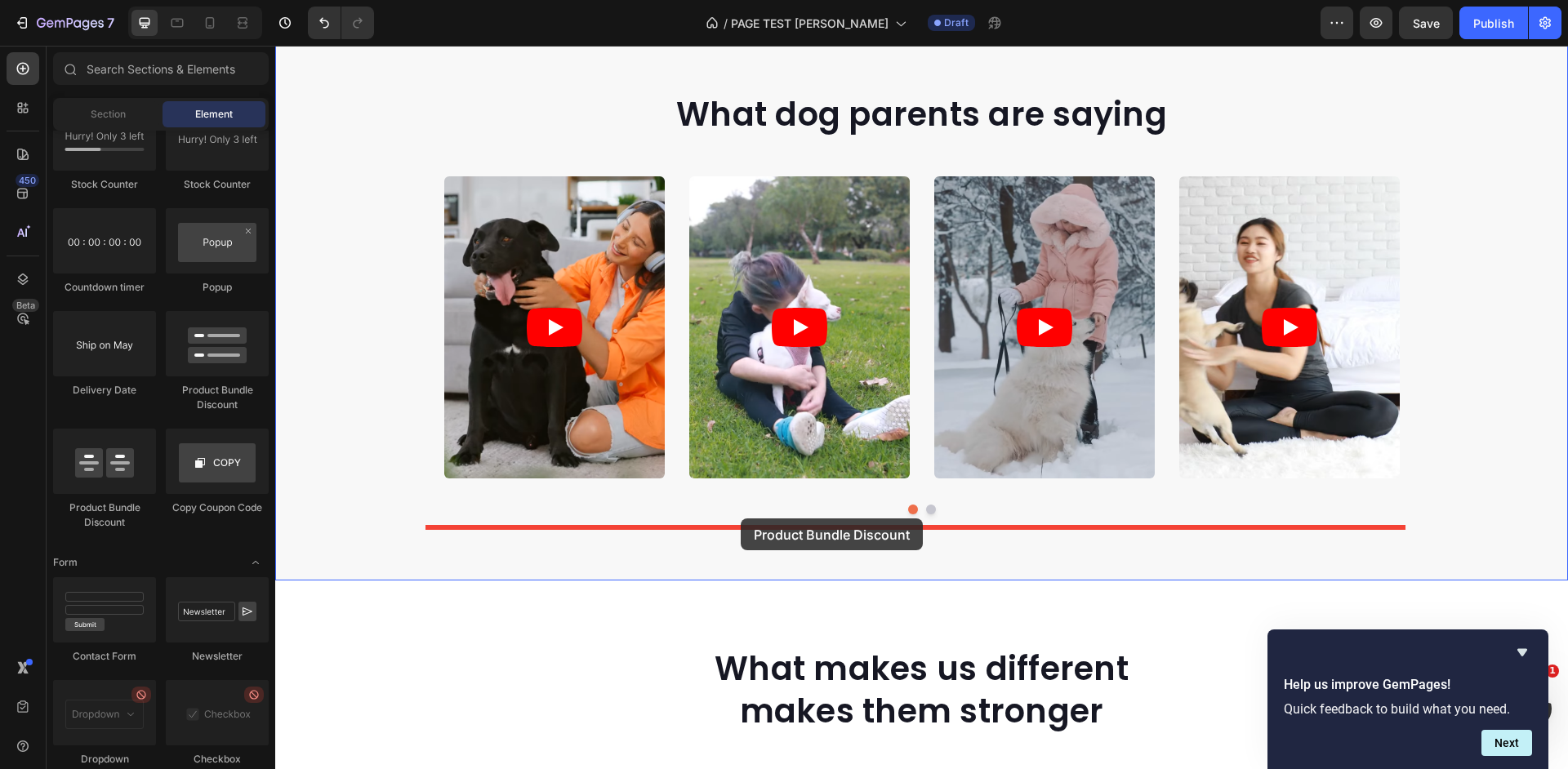
drag, startPoint x: 366, startPoint y: 507, endPoint x: 741, endPoint y: 518, distance: 375.2
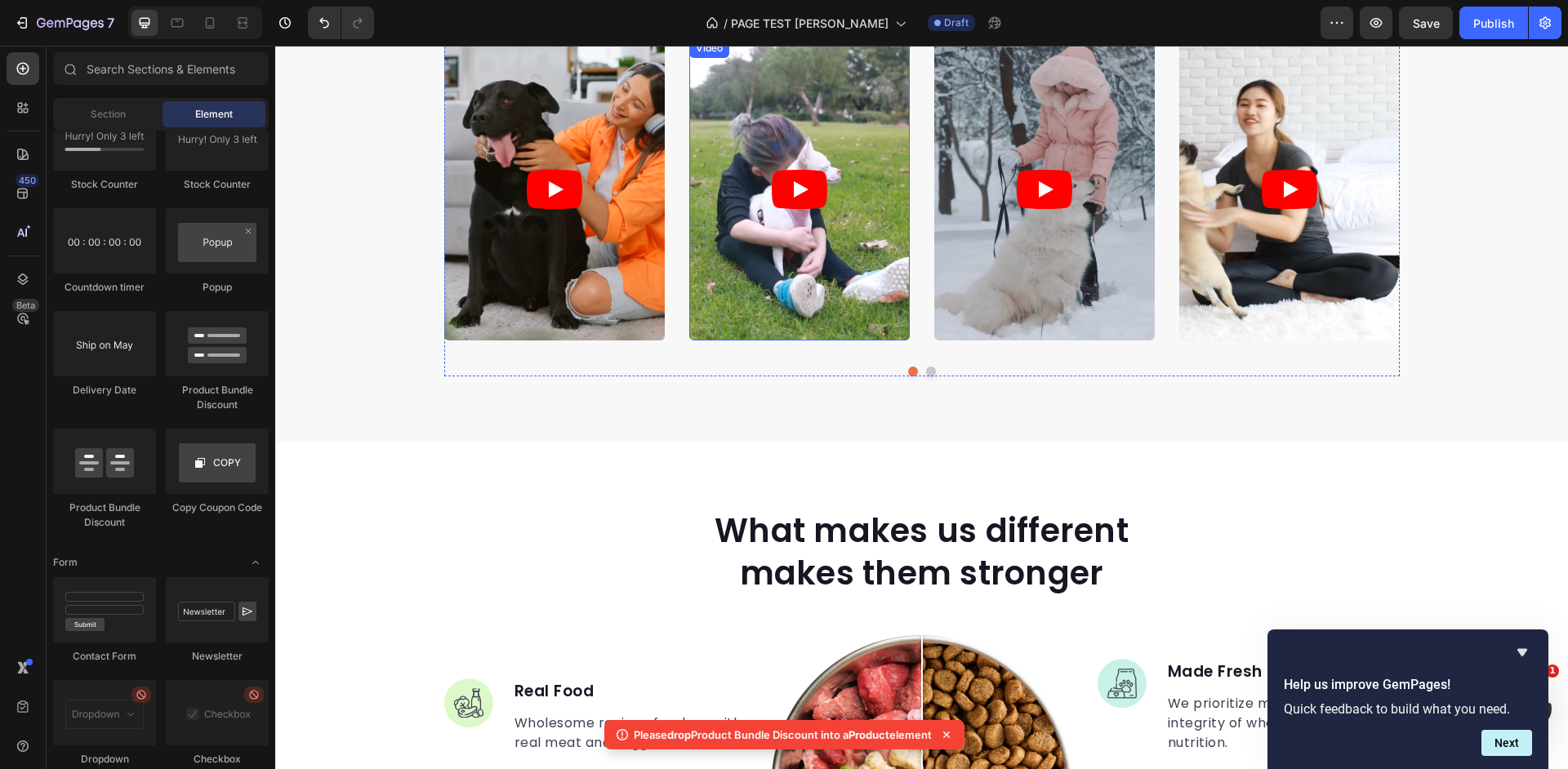
scroll to position [980, 0]
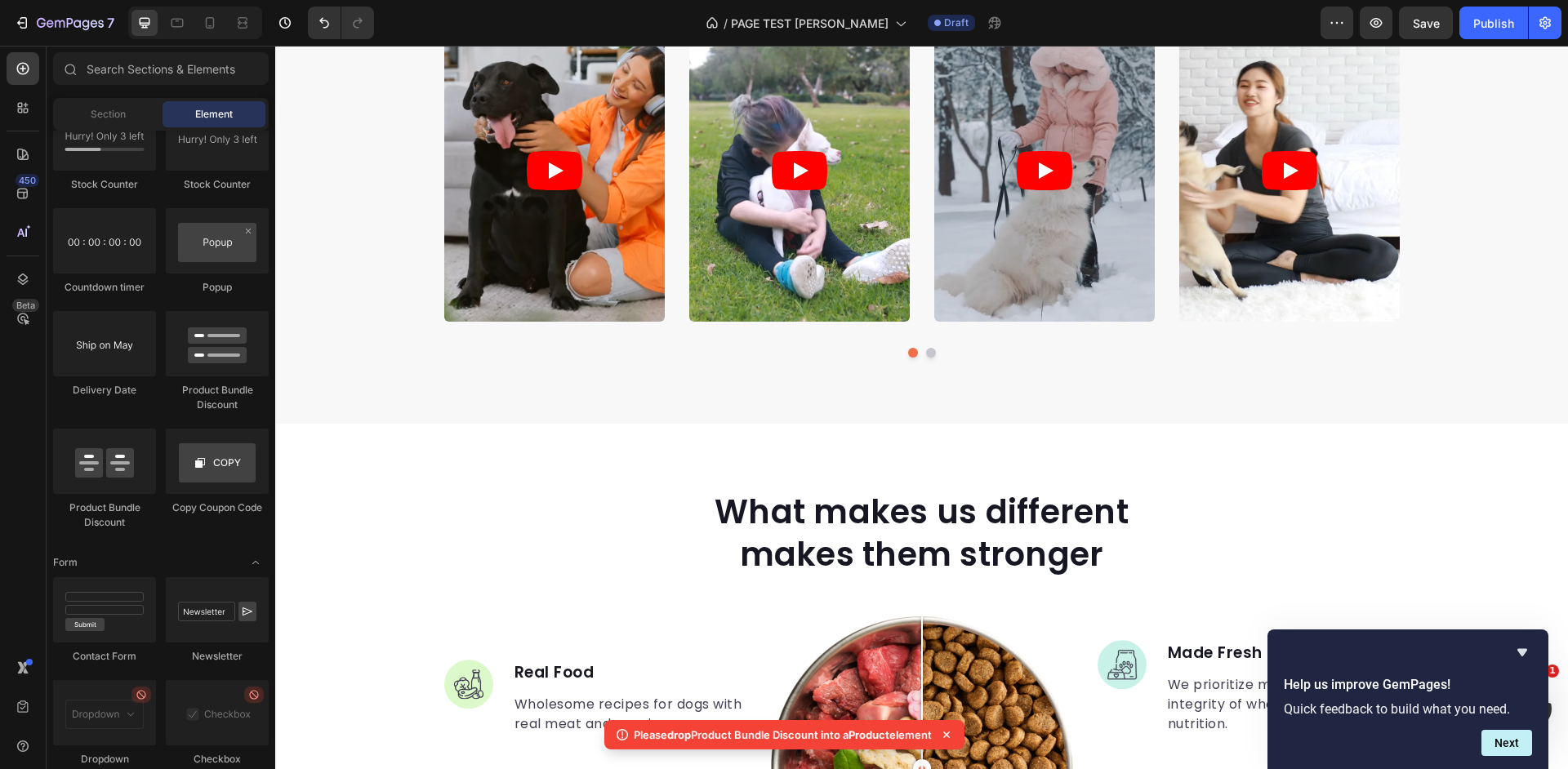
click at [952, 737] on icon at bounding box center [947, 735] width 17 height 17
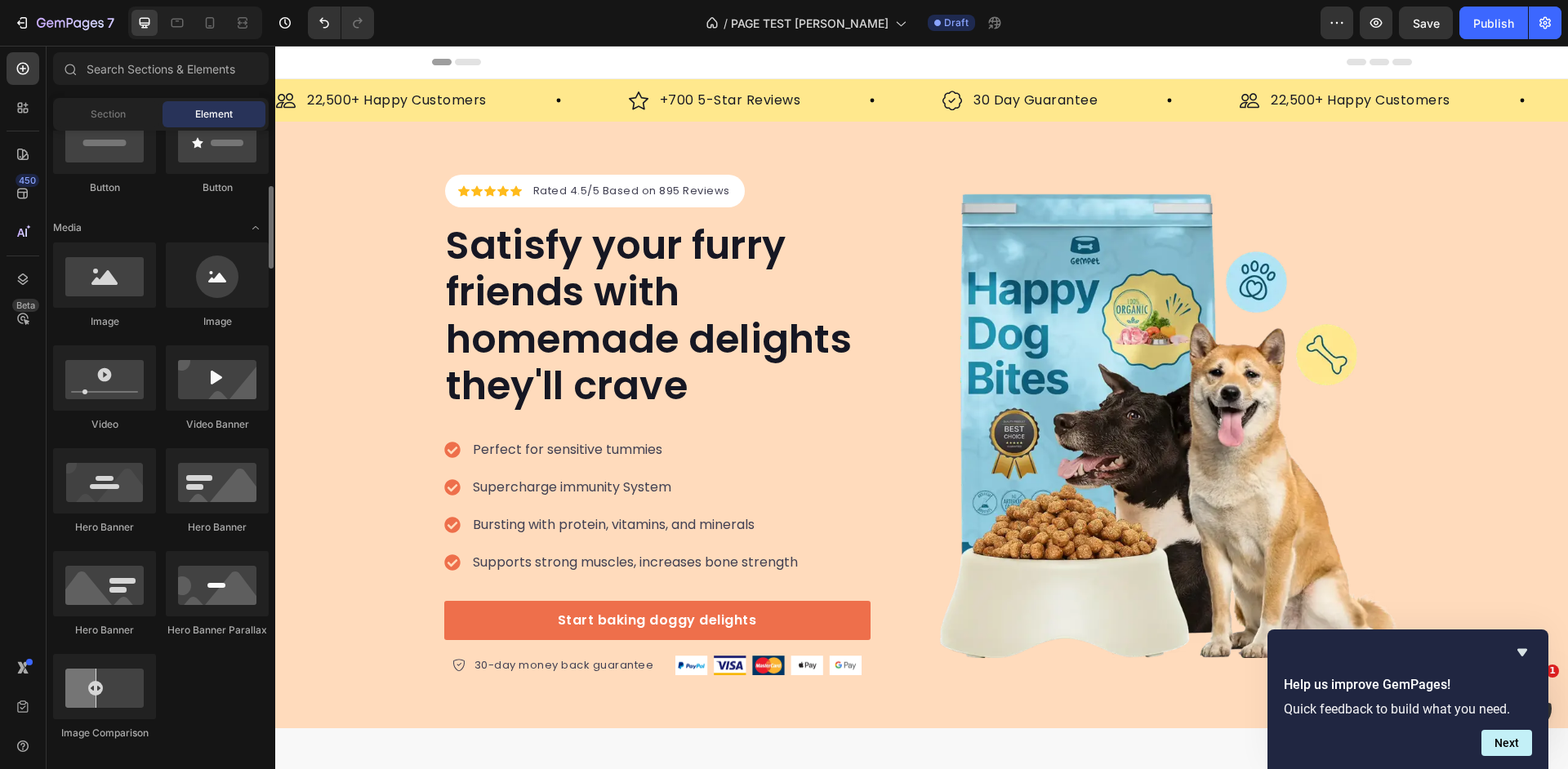
scroll to position [0, 0]
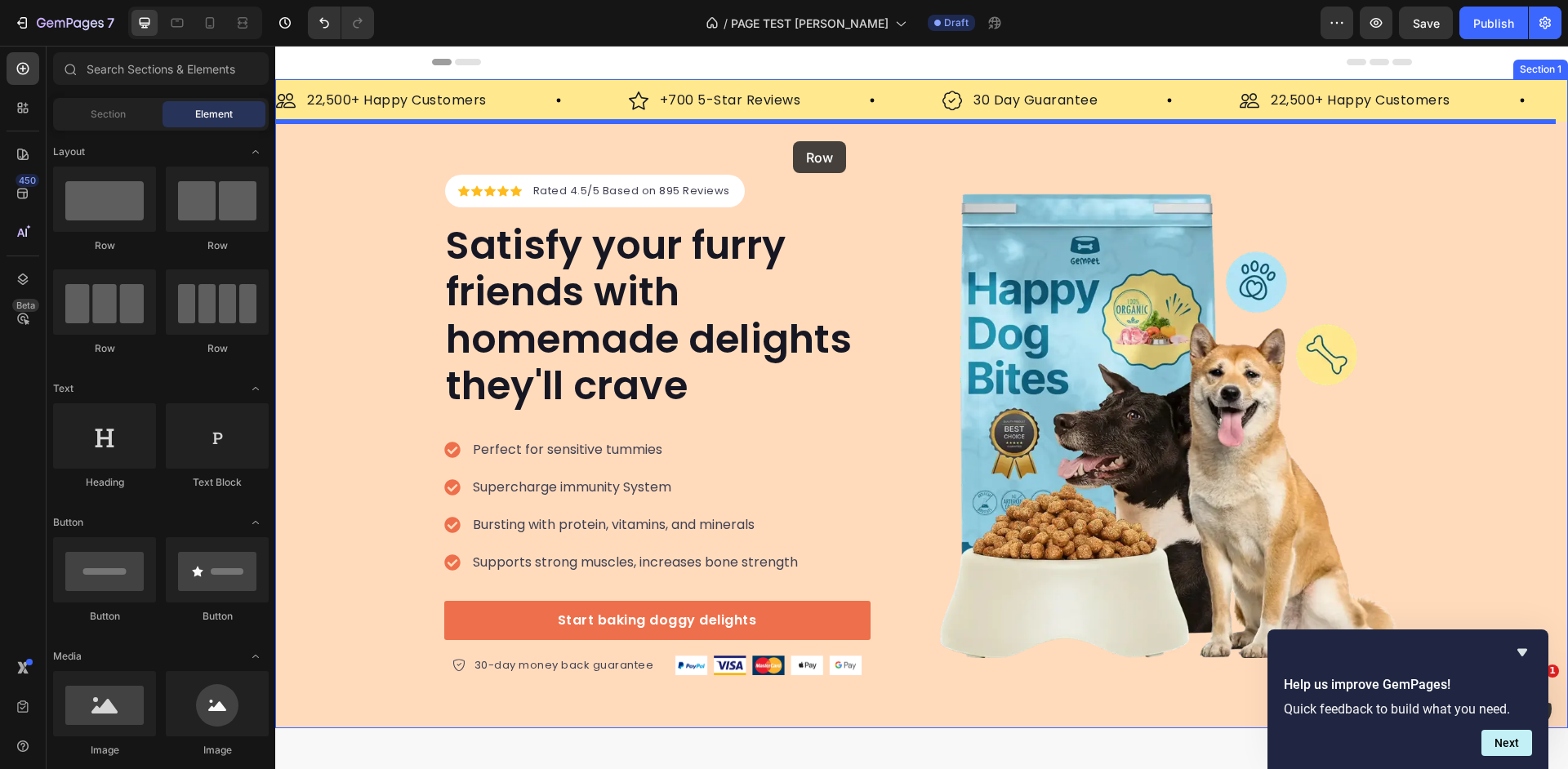
drag, startPoint x: 389, startPoint y: 252, endPoint x: 793, endPoint y: 142, distance: 418.7
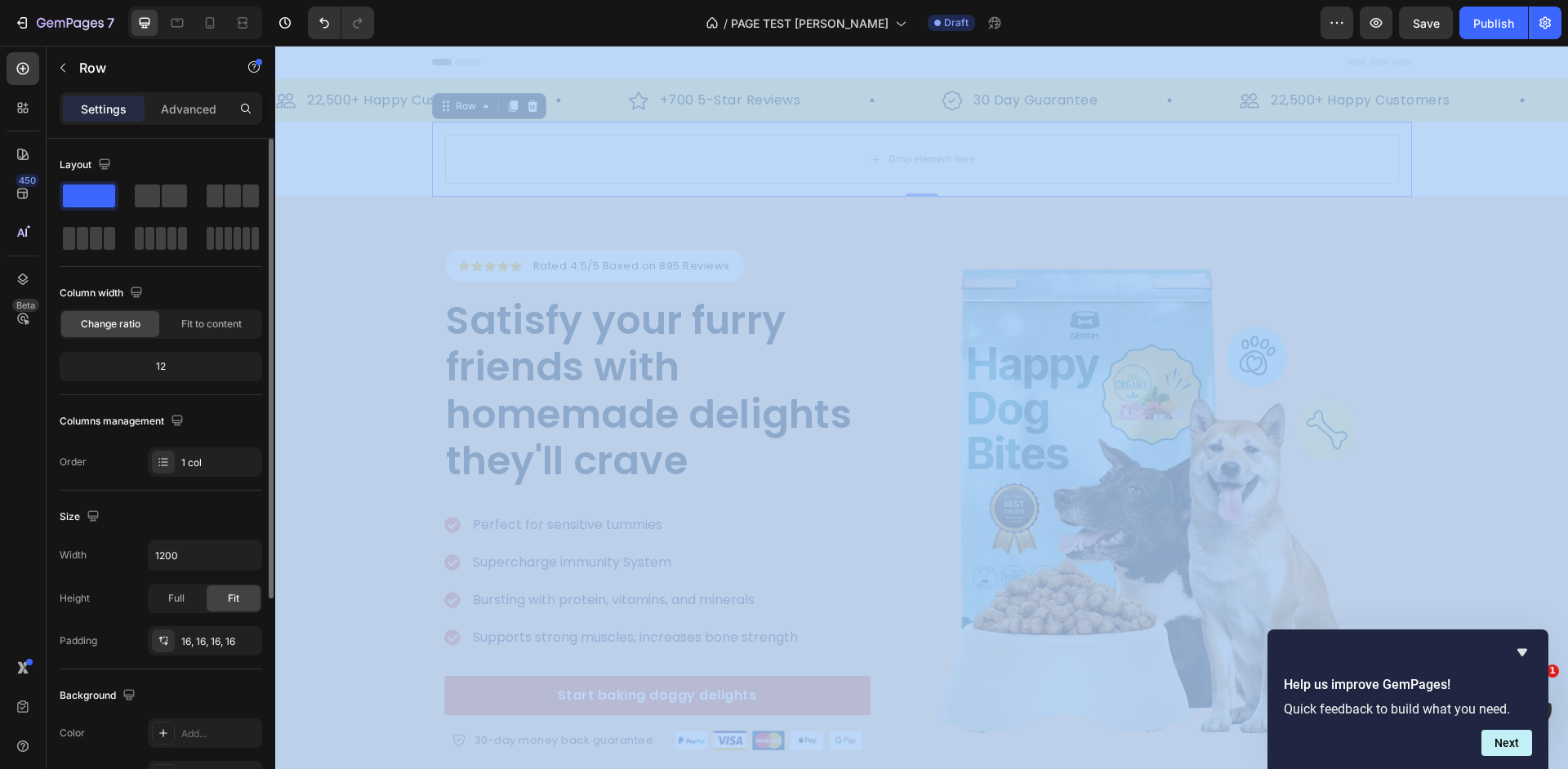
drag, startPoint x: 142, startPoint y: 189, endPoint x: 763, endPoint y: 227, distance: 622.2
click at [275, 227] on div "Layout Column width Change ratio Fit to content 12 Columns management Order 1 c…" at bounding box center [161, 477] width 228 height 677
drag, startPoint x: 162, startPoint y: 205, endPoint x: 824, endPoint y: 237, distance: 662.8
click at [275, 237] on div "Layout Column width Change ratio Fit to content 12 Columns management Order 1 c…" at bounding box center [161, 477] width 228 height 677
click at [174, 211] on div at bounding box center [161, 217] width 203 height 72
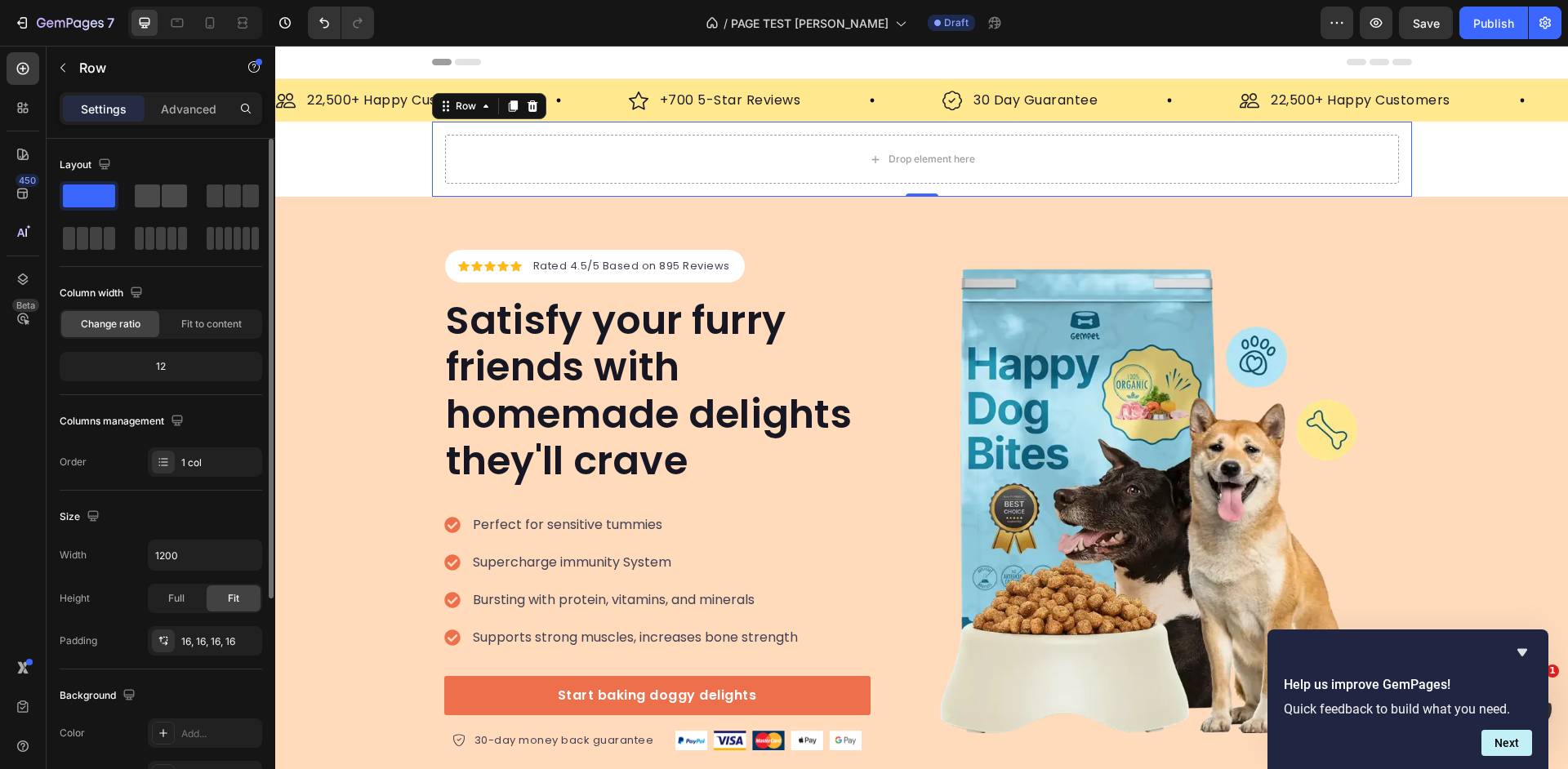
click at [166, 202] on span at bounding box center [174, 195] width 25 height 22
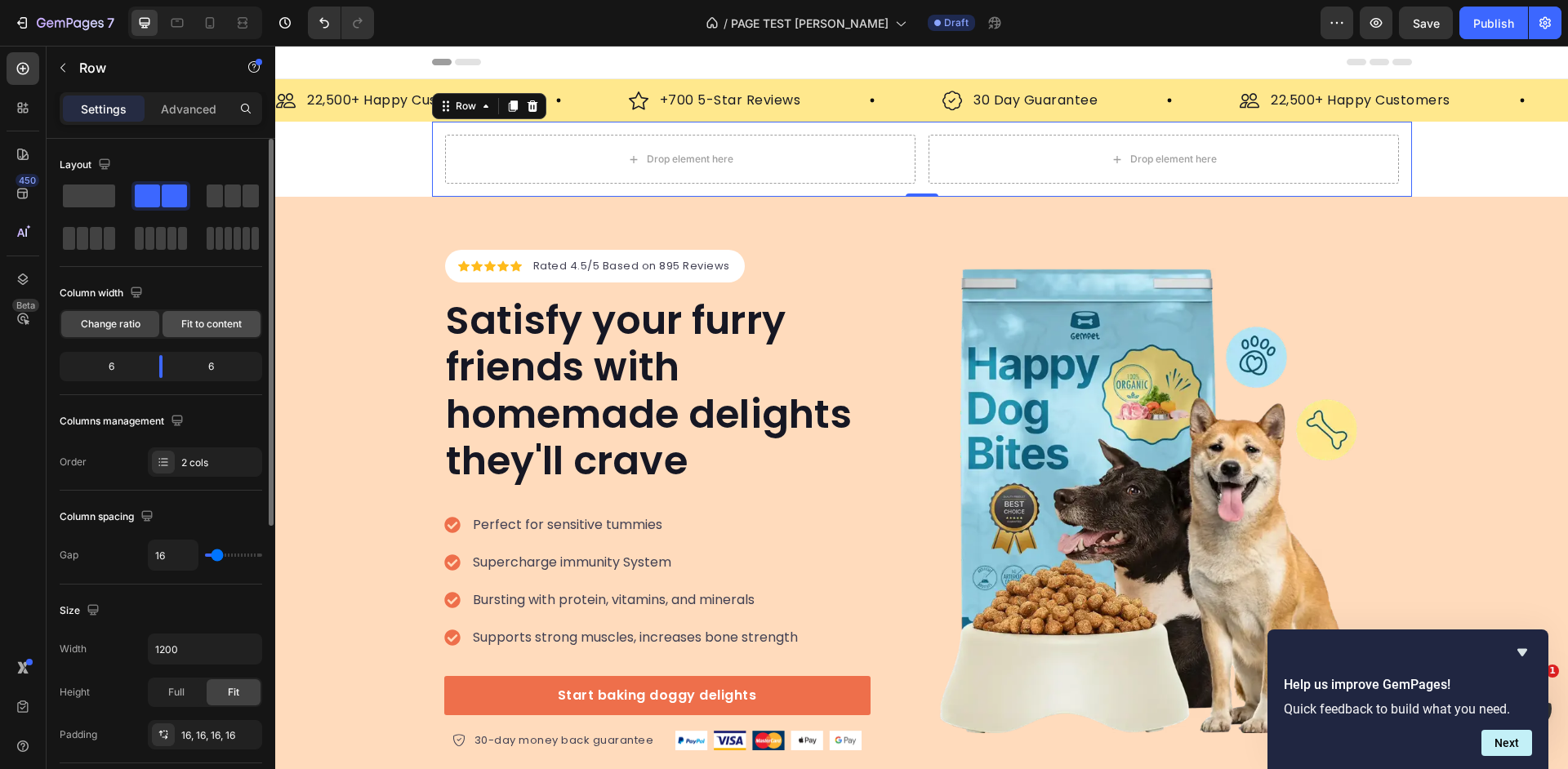
click at [235, 324] on span "Fit to content" at bounding box center [212, 324] width 61 height 15
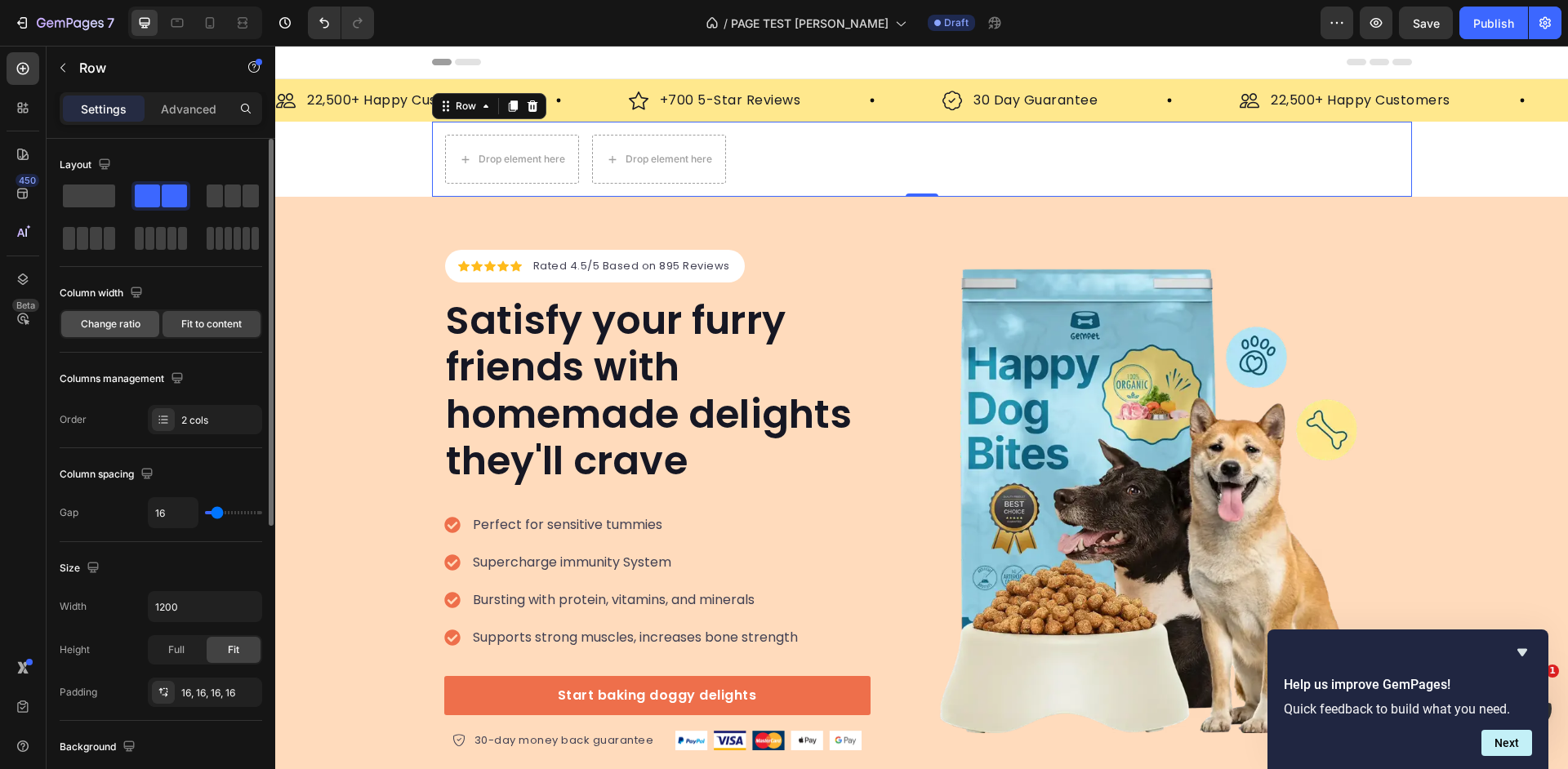
click at [93, 322] on span "Change ratio" at bounding box center [111, 324] width 60 height 15
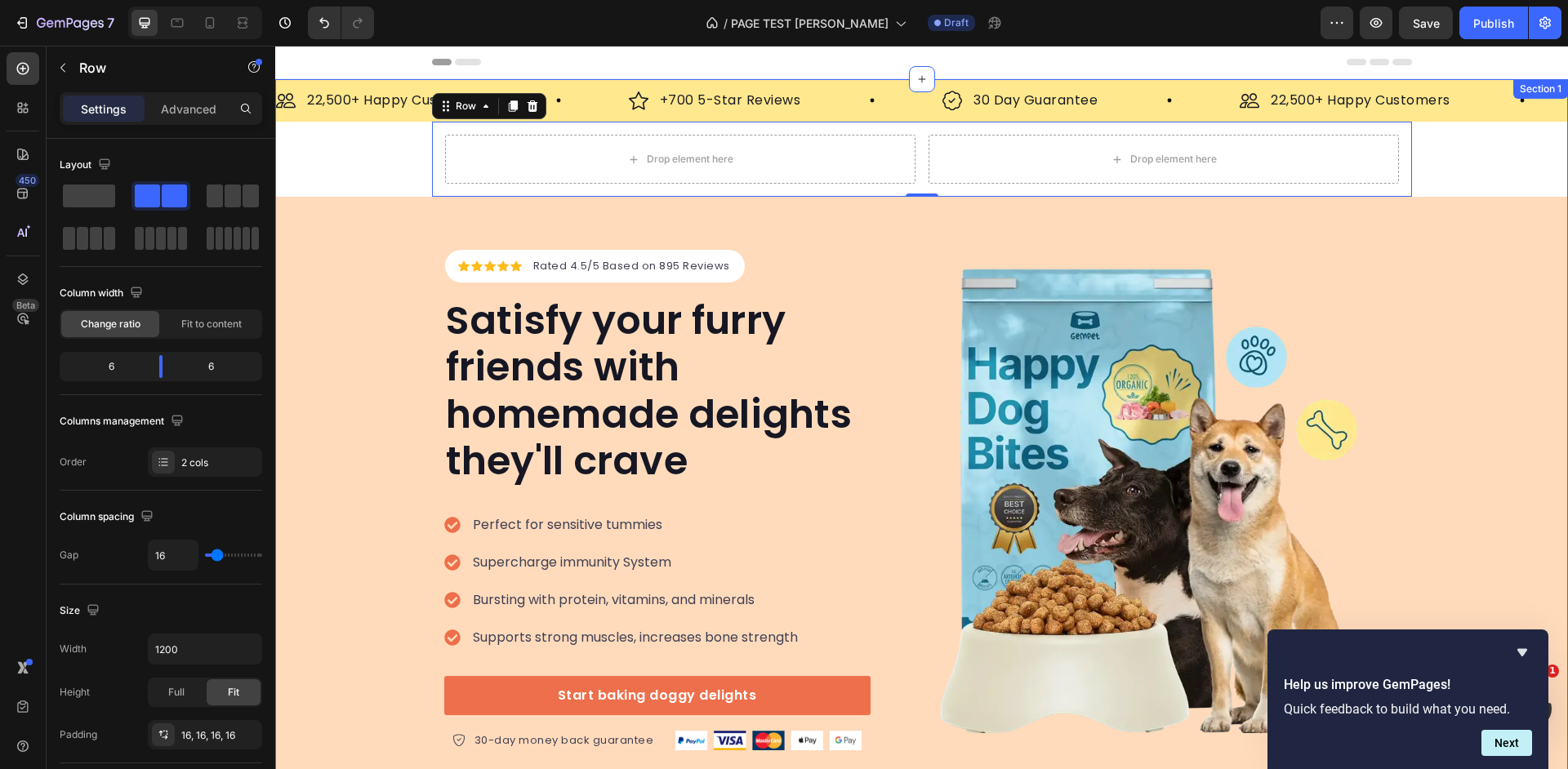
click at [1444, 147] on div "Image 22,500+ Happy Customers Text Block Row Image +700 5-Star Reviews Text Blo…" at bounding box center [921, 441] width 1293 height 724
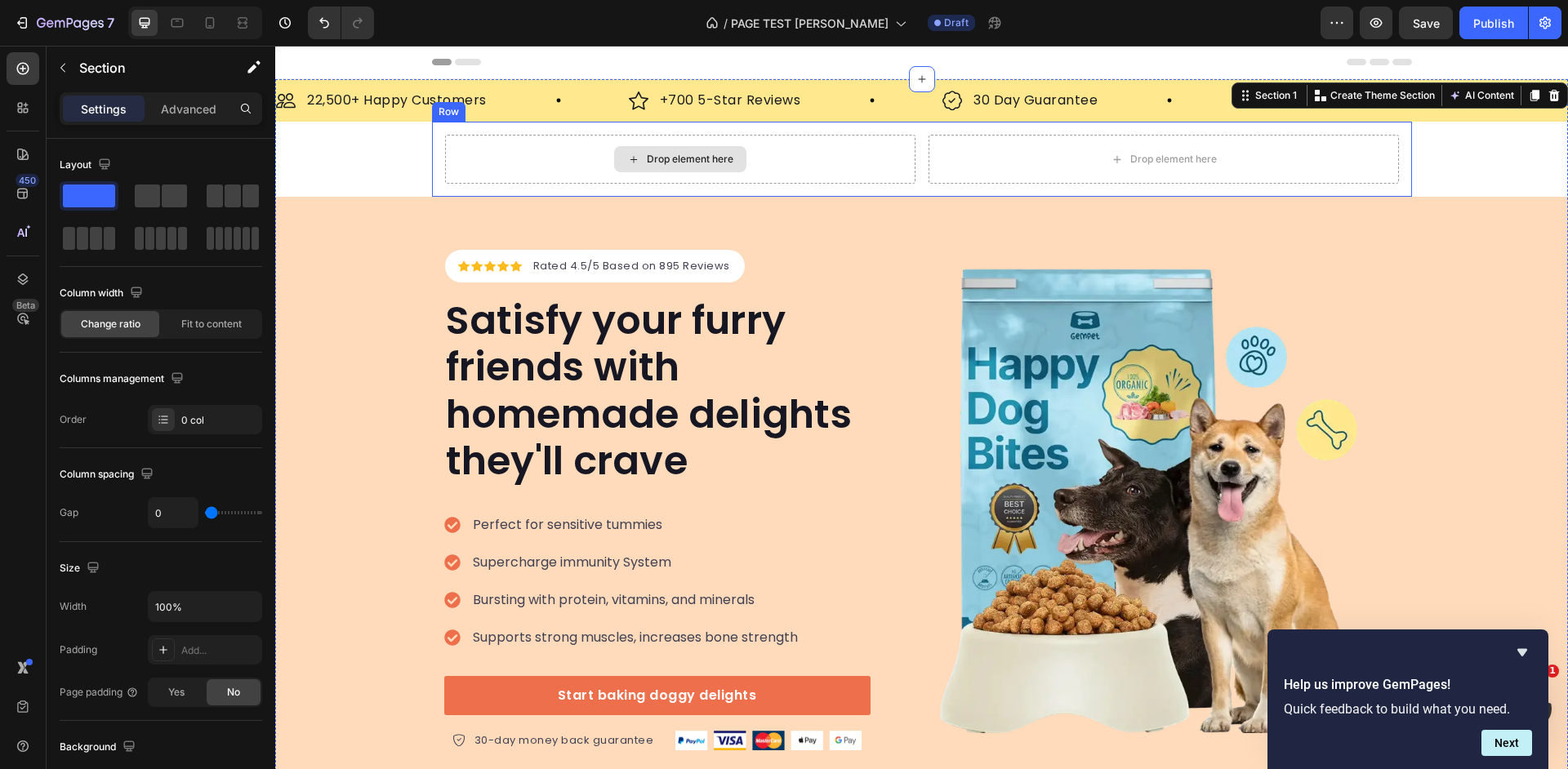
click at [458, 151] on div "Drop element here" at bounding box center [680, 159] width 470 height 49
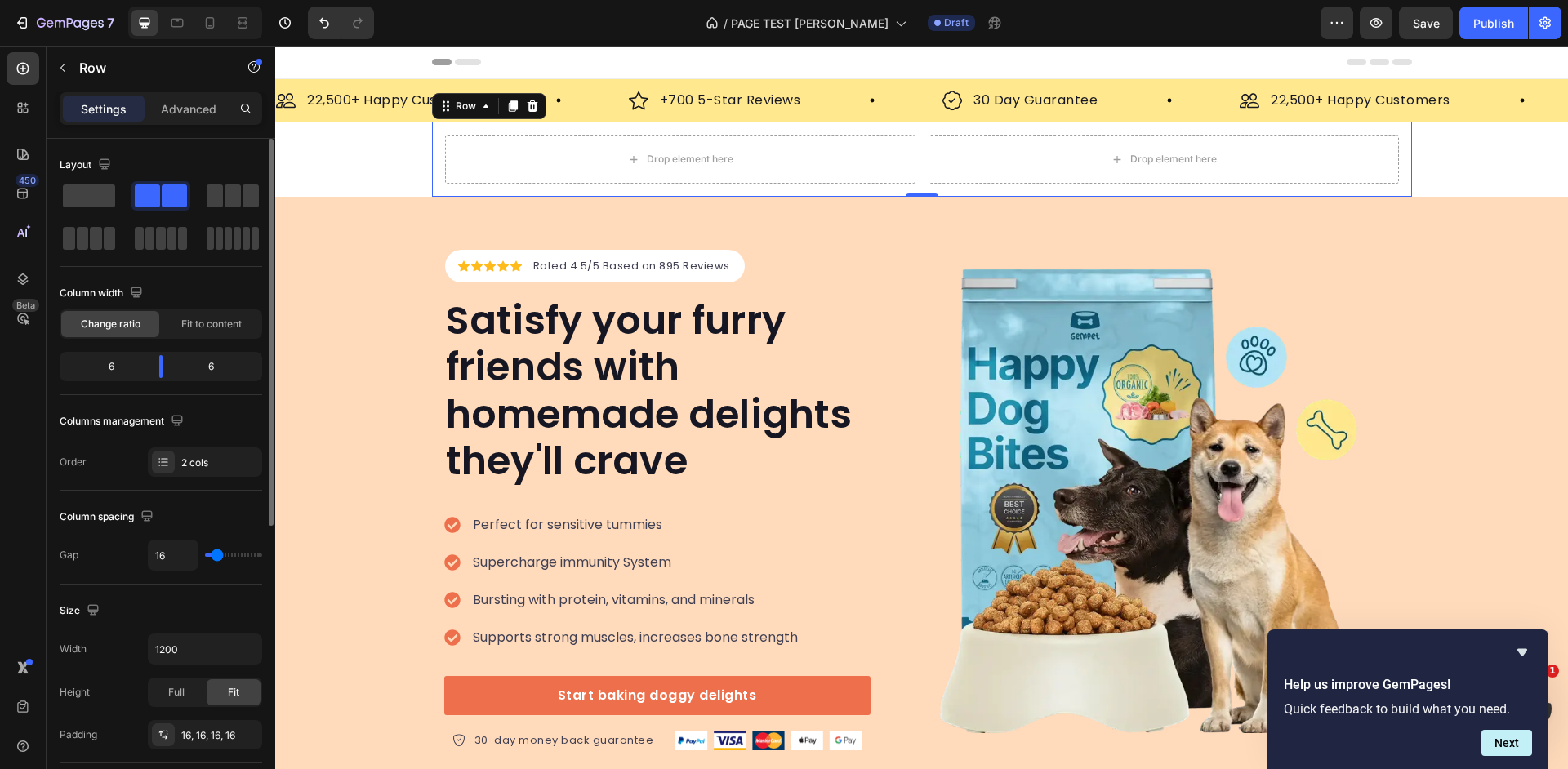
click at [169, 95] on div "Settings Advanced" at bounding box center [161, 108] width 203 height 32
click at [178, 113] on p "Advanced" at bounding box center [188, 109] width 56 height 17
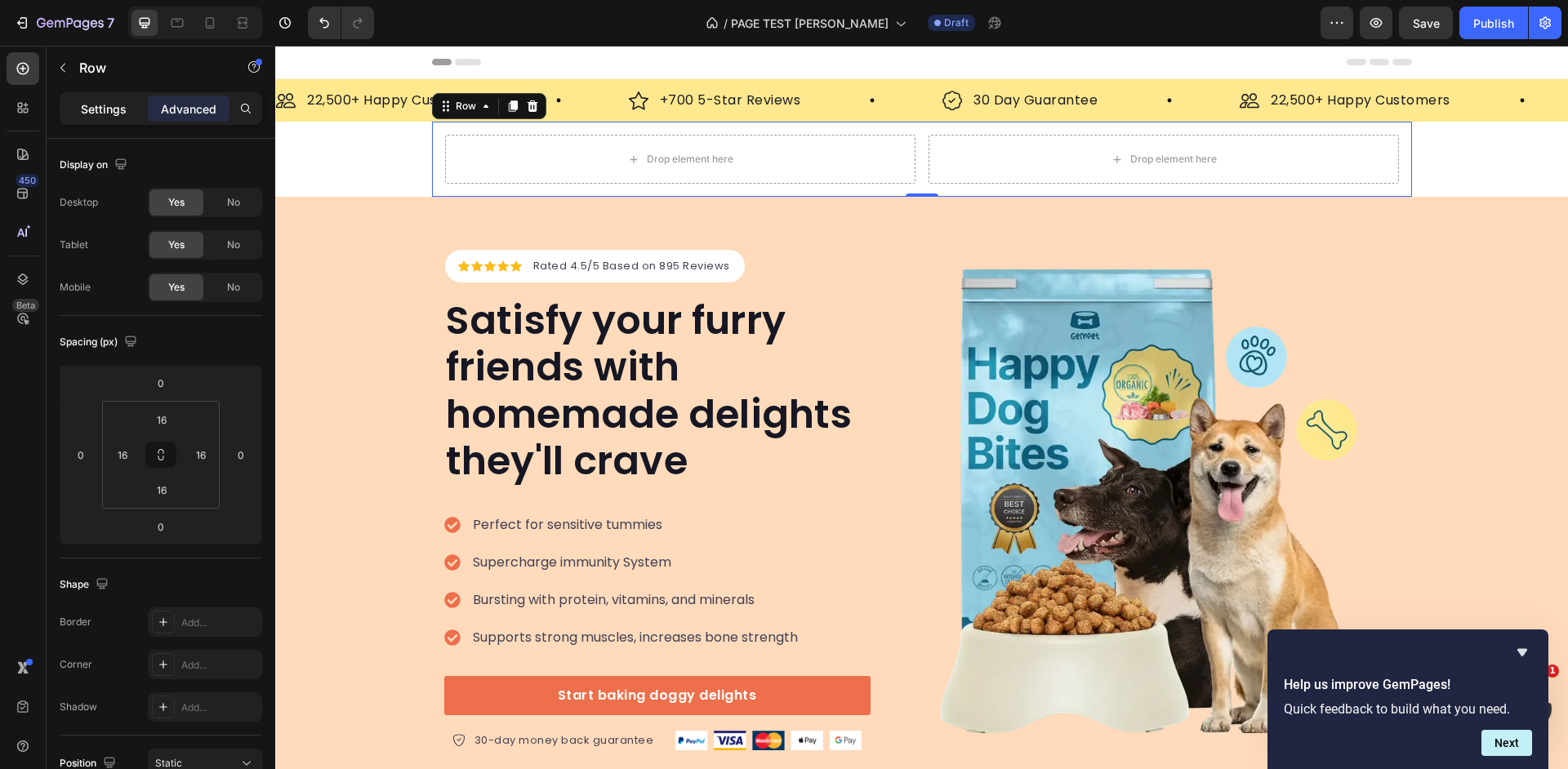
click at [104, 113] on p "Settings" at bounding box center [103, 109] width 46 height 17
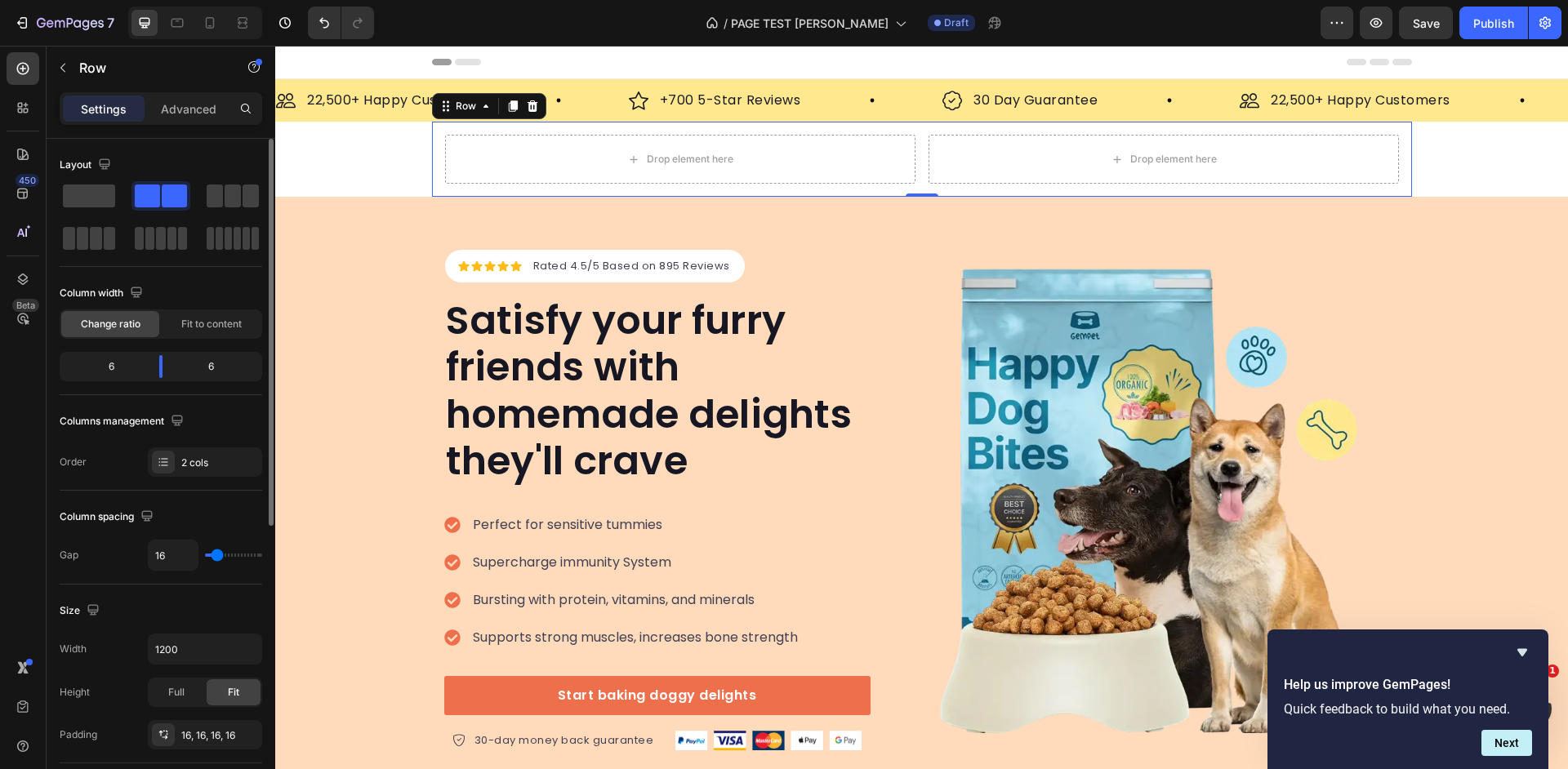
scroll to position [13, 0]
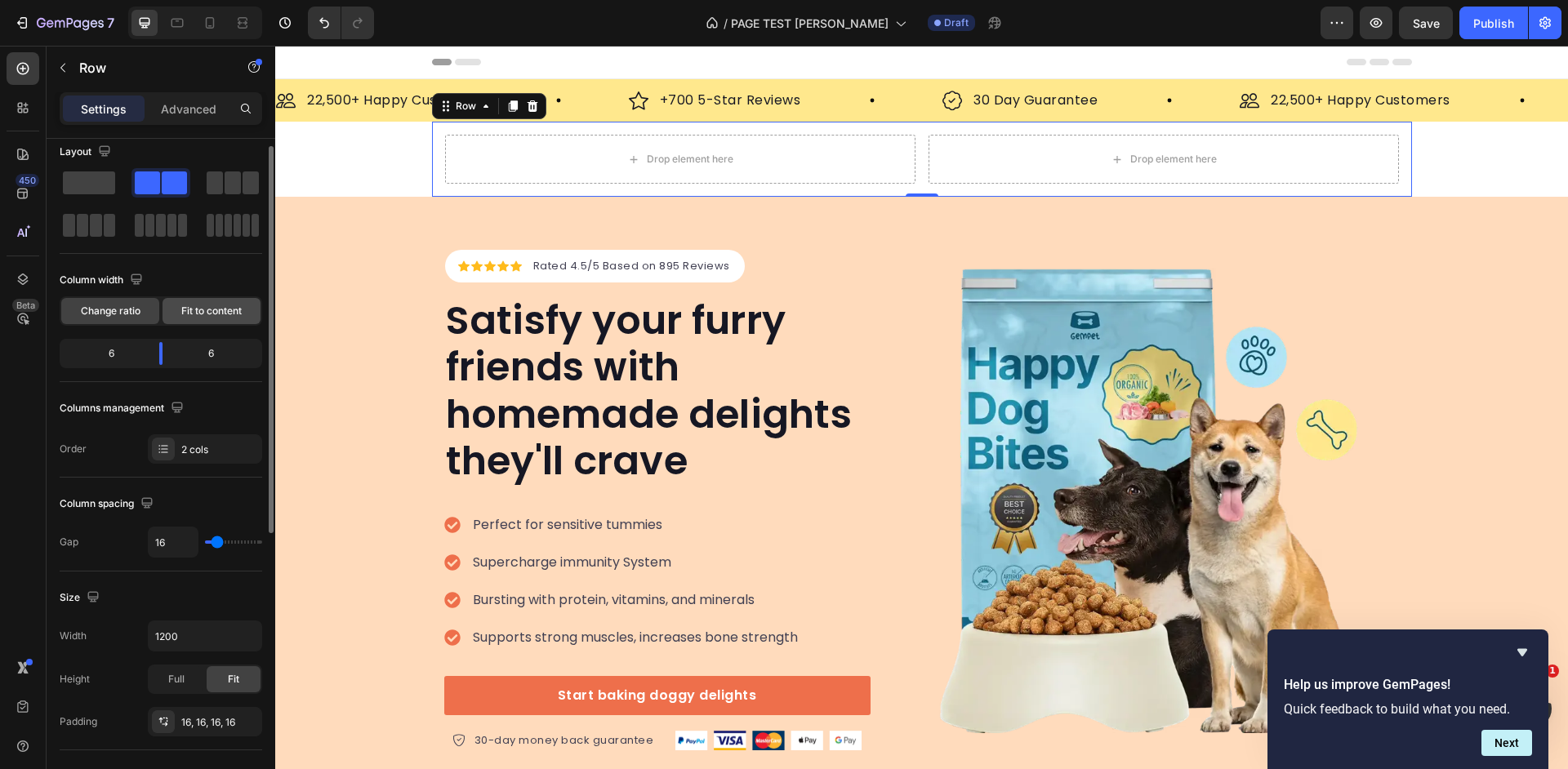
click at [234, 305] on span "Fit to content" at bounding box center [212, 312] width 61 height 15
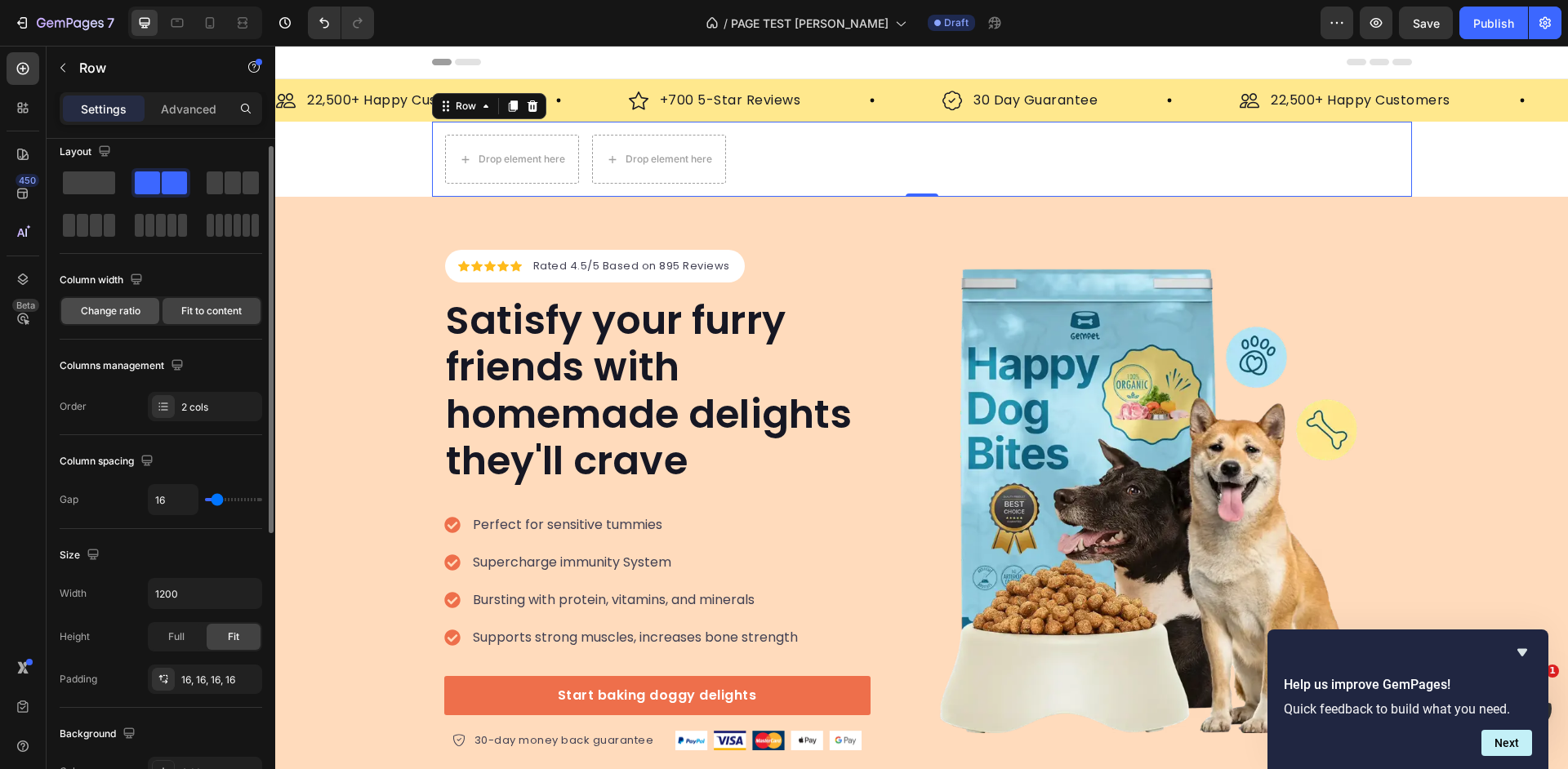
click at [134, 317] on span "Change ratio" at bounding box center [111, 312] width 60 height 15
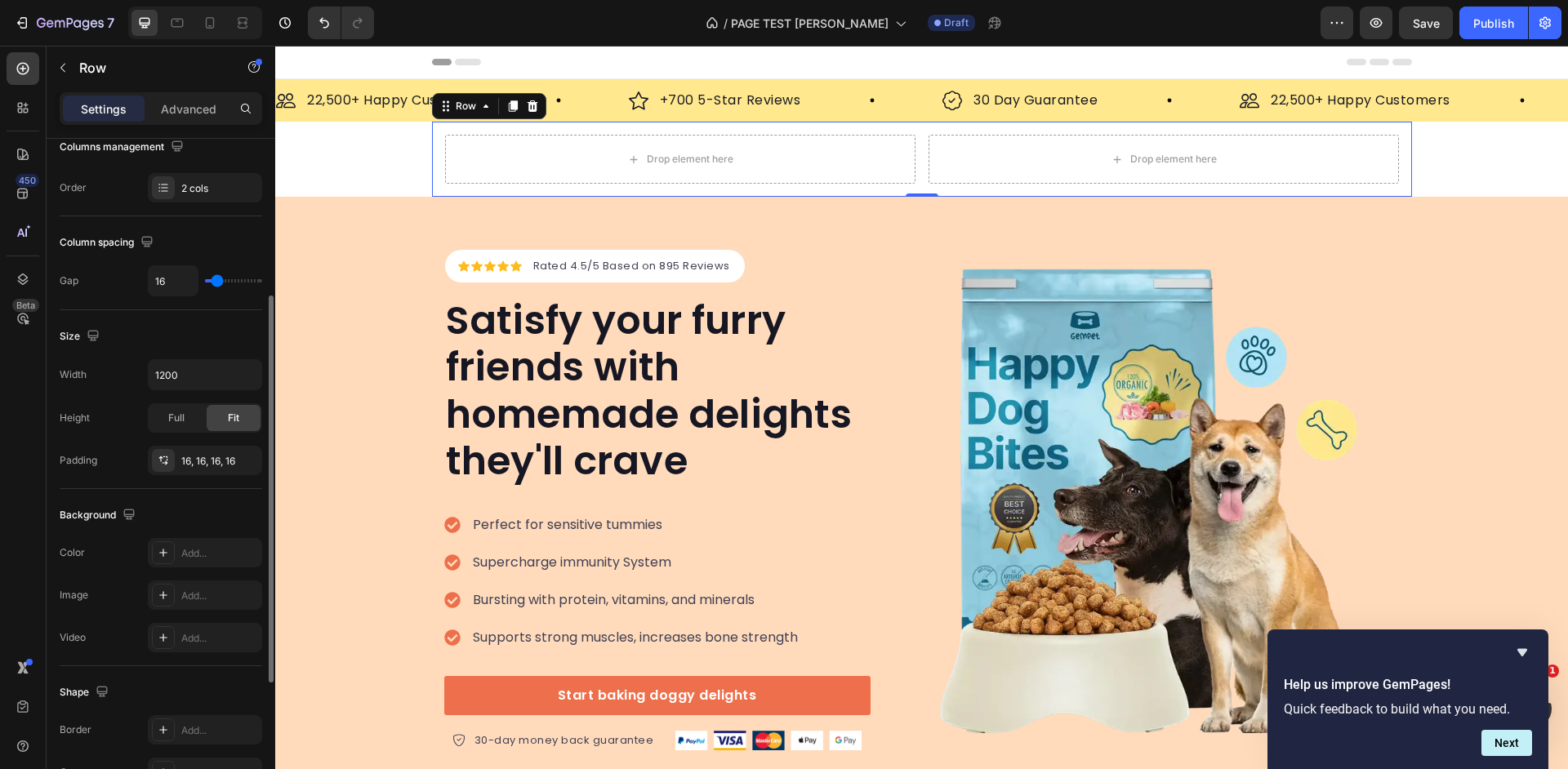
scroll to position [340, 0]
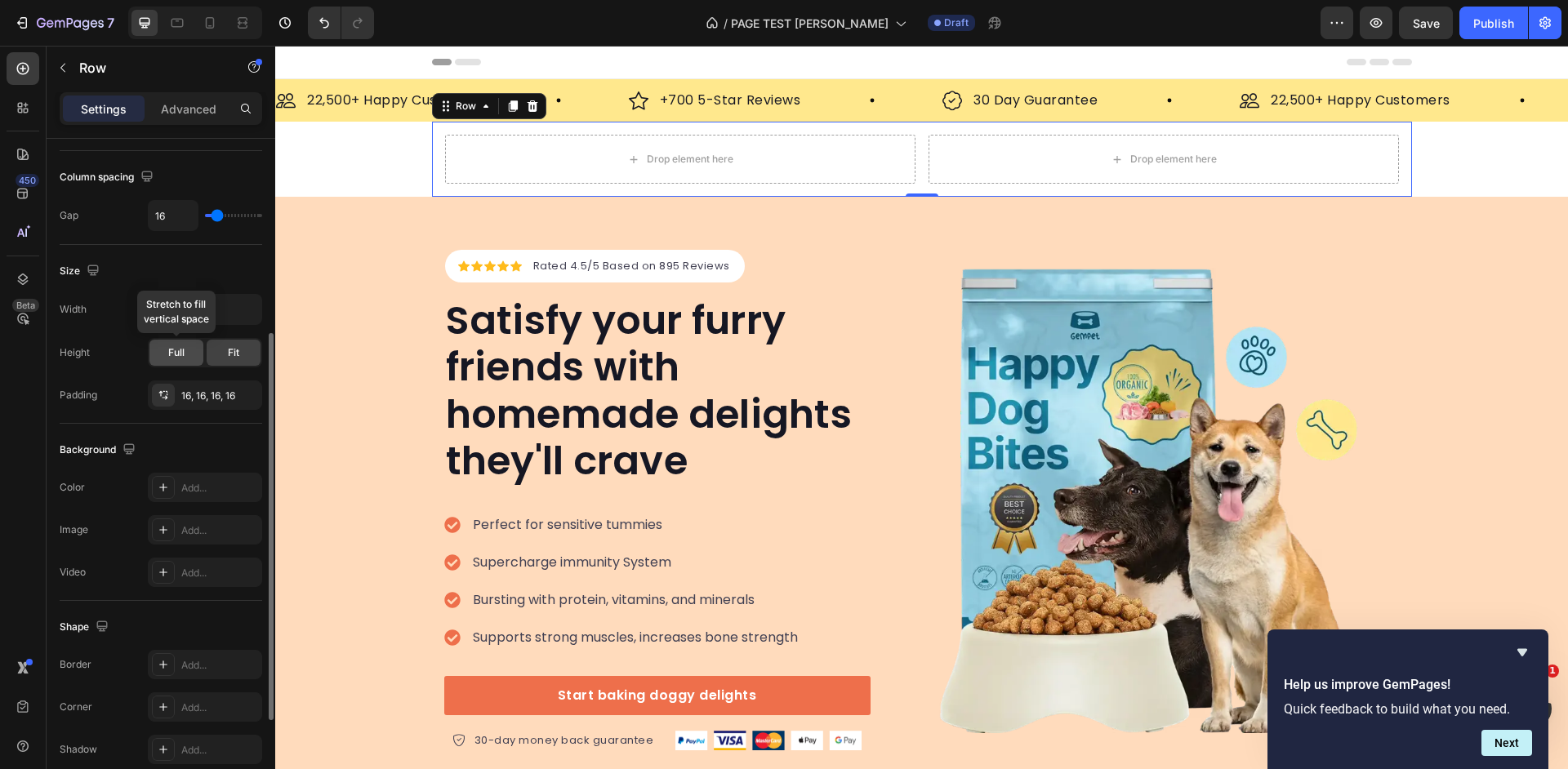
click at [188, 357] on div "Full" at bounding box center [176, 352] width 54 height 26
click at [188, 348] on div "Full" at bounding box center [176, 352] width 54 height 26
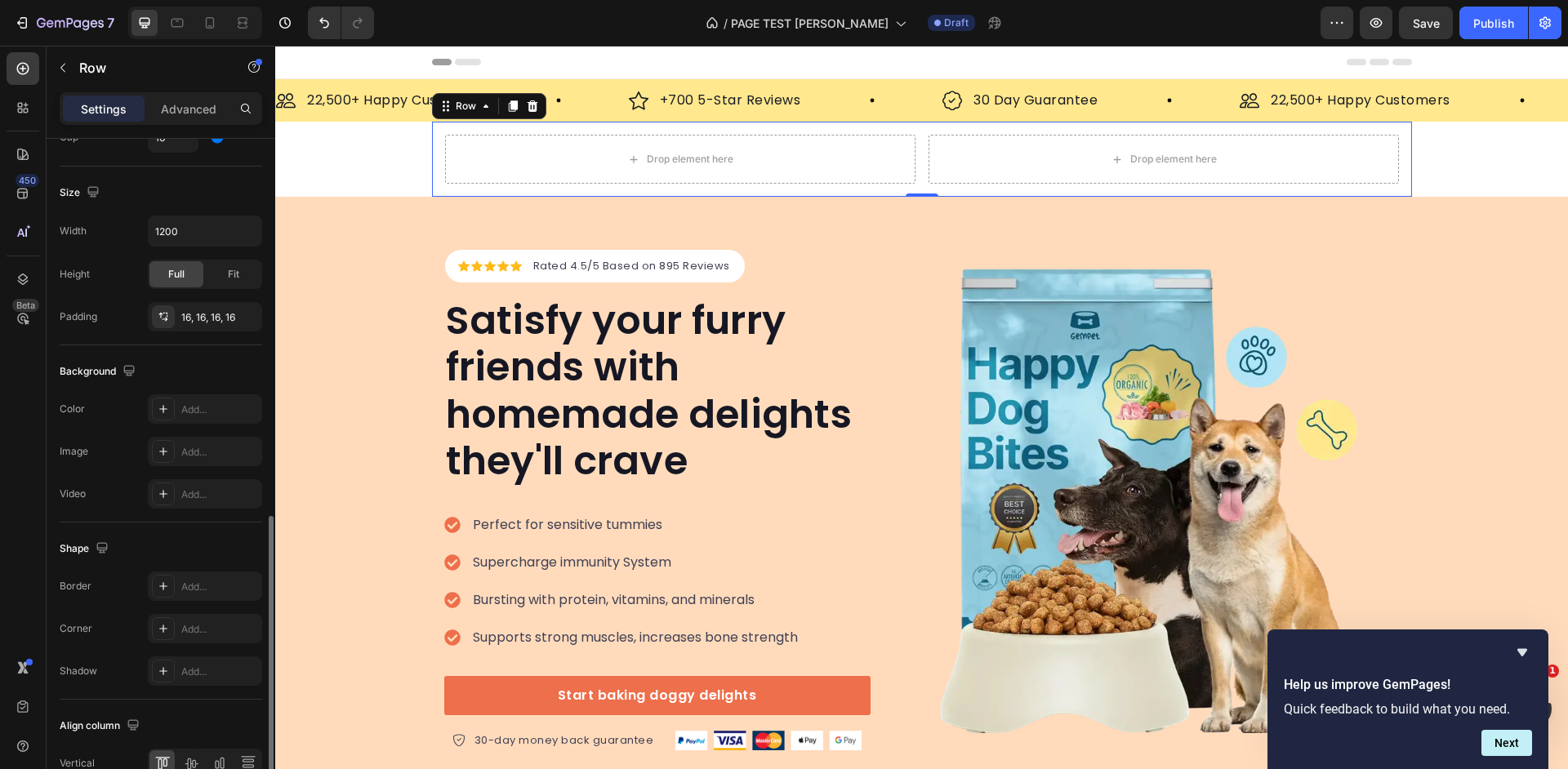
scroll to position [506, 0]
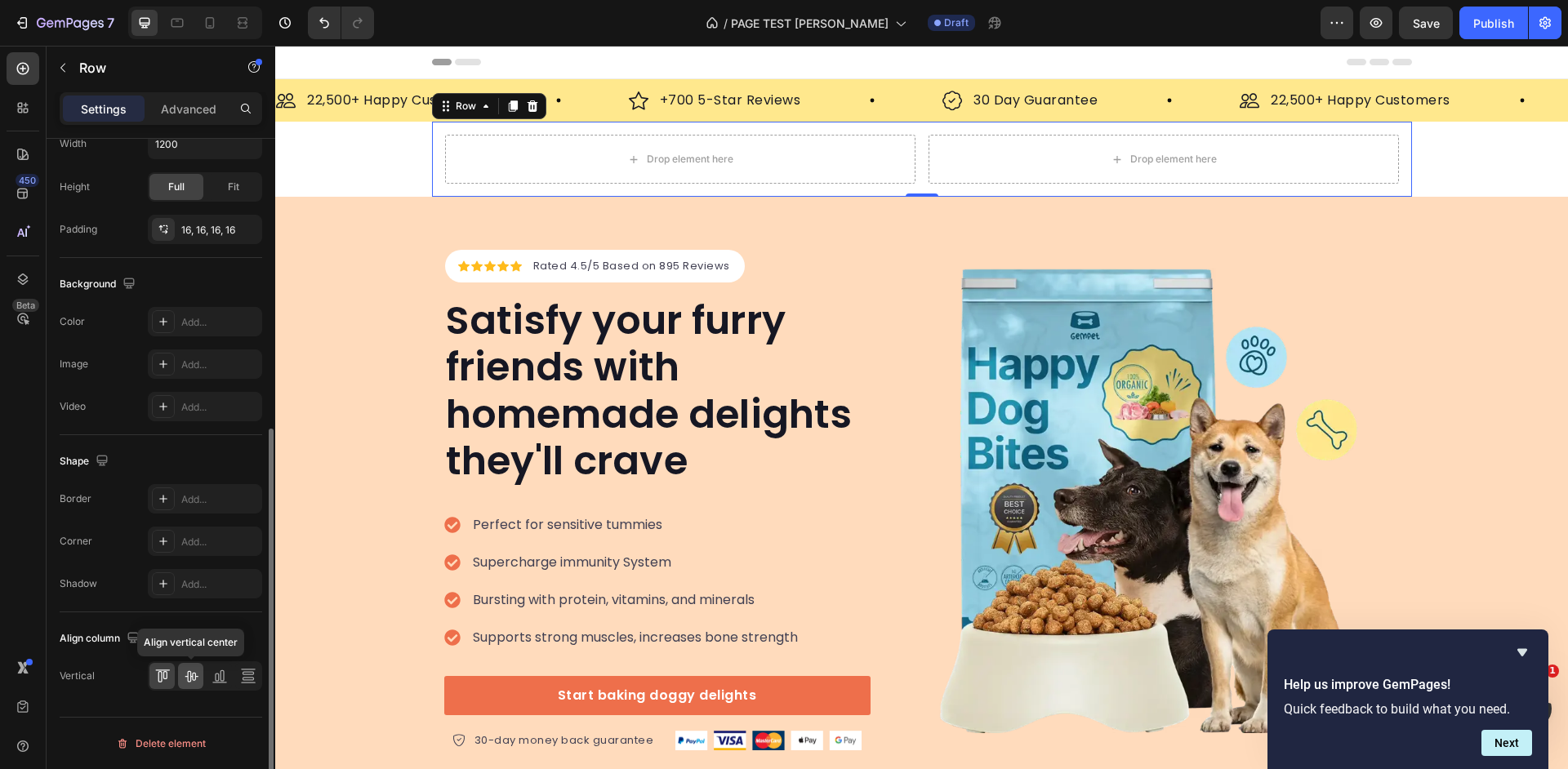
click at [188, 677] on icon at bounding box center [191, 677] width 13 height 12
click at [164, 677] on icon at bounding box center [164, 675] width 4 height 8
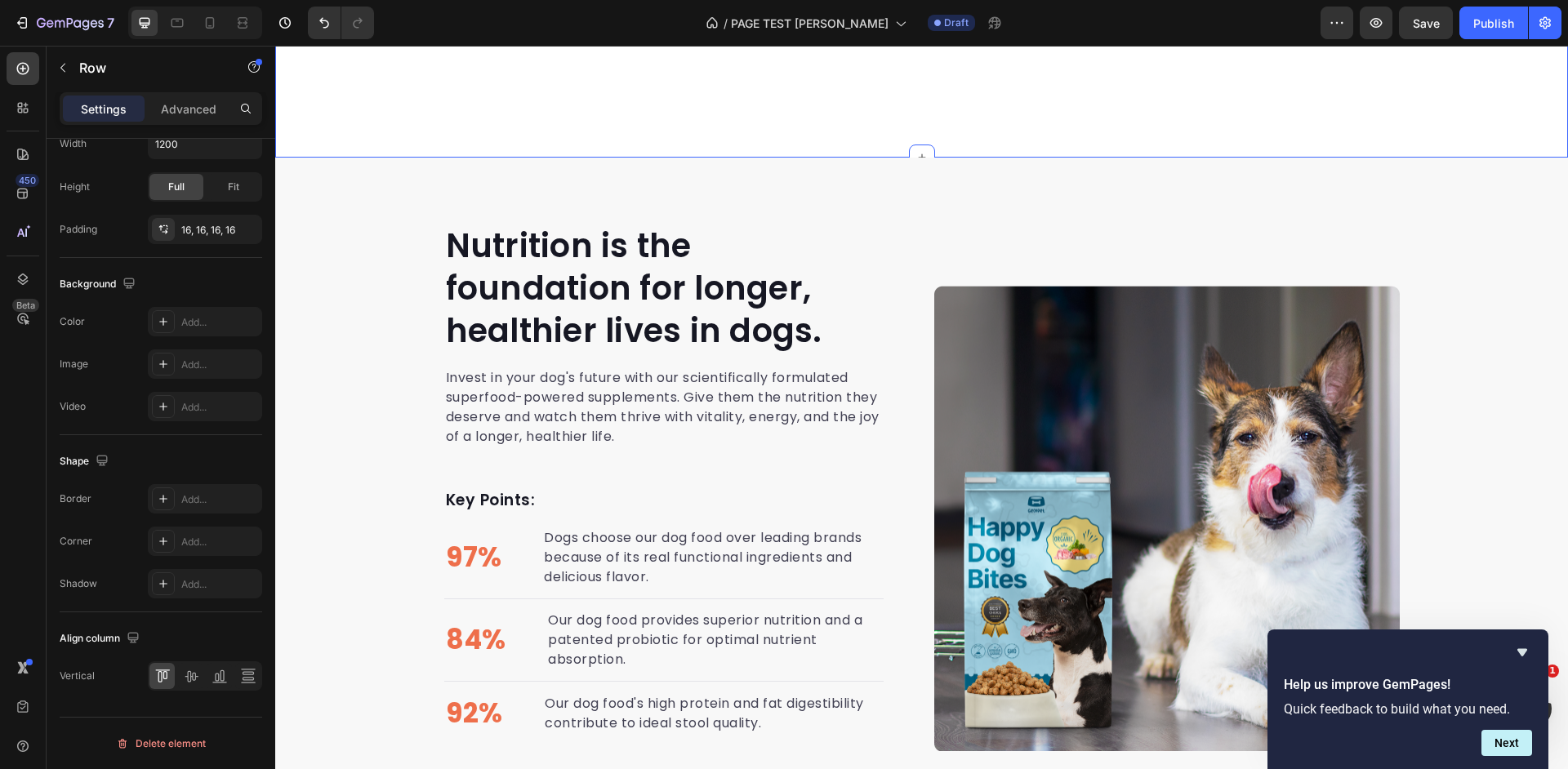
scroll to position [2482, 0]
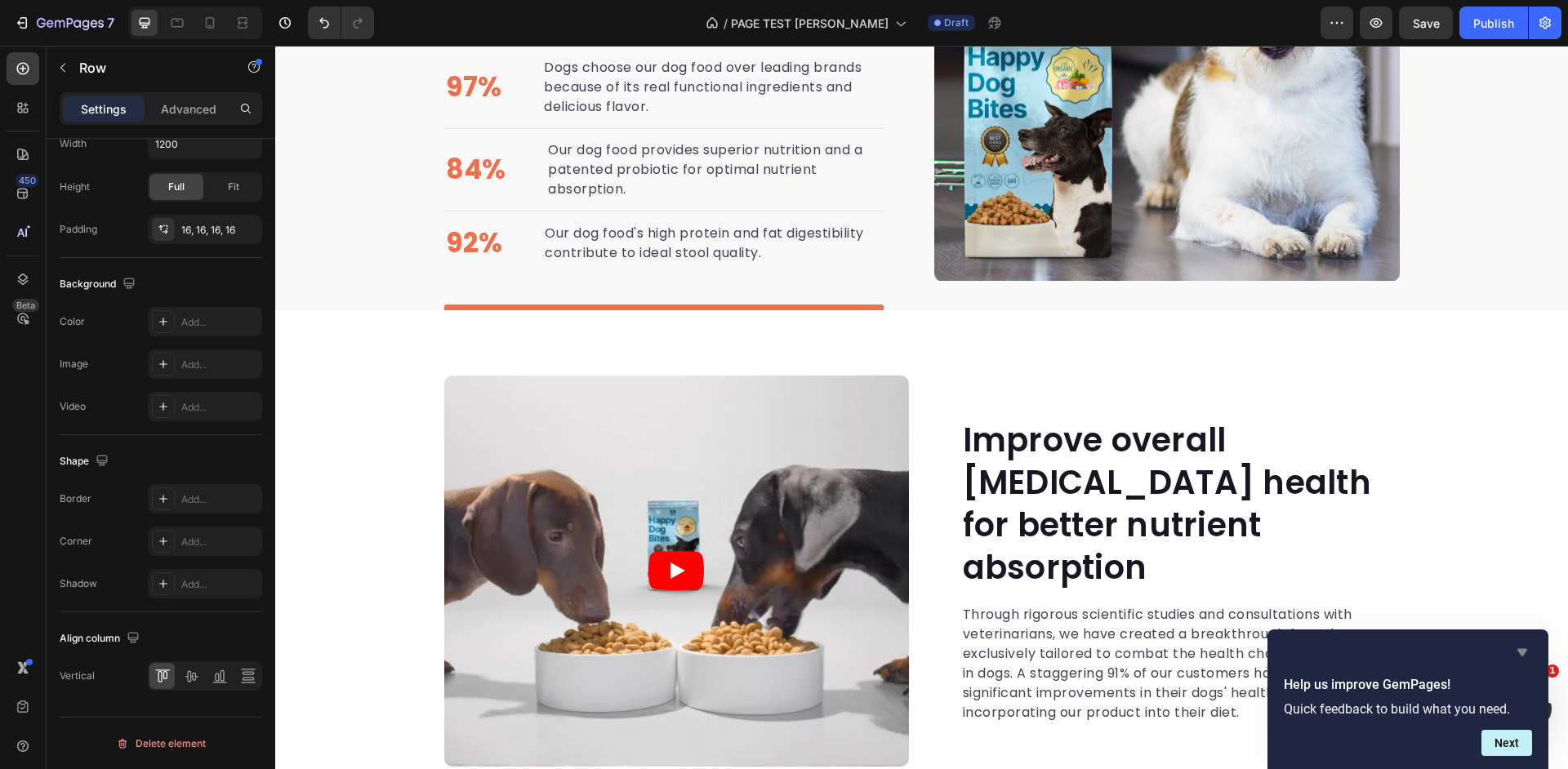
click at [1530, 656] on icon "Hide survey" at bounding box center [1523, 652] width 20 height 20
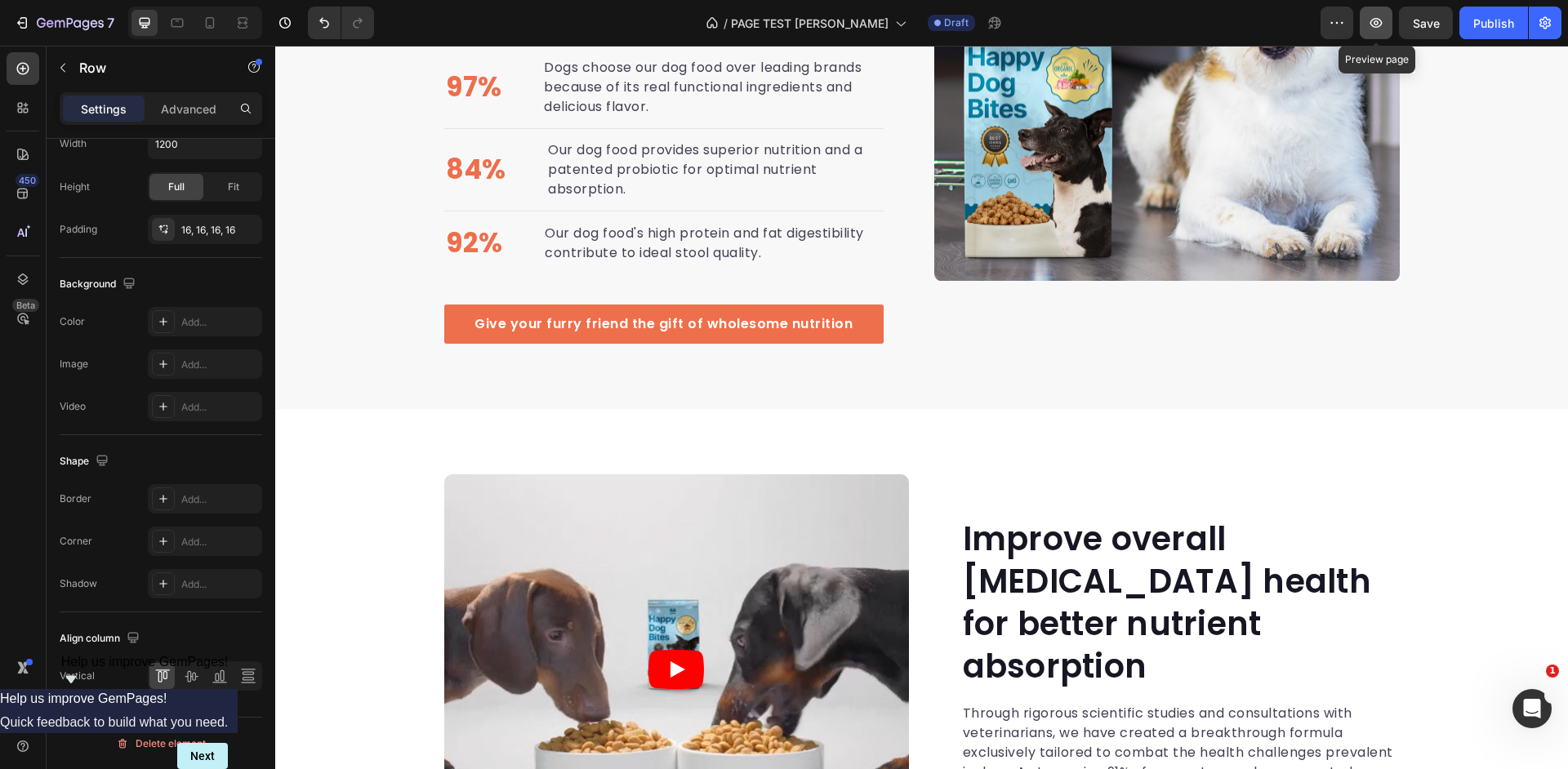
click at [1379, 26] on icon "button" at bounding box center [1376, 23] width 17 height 17
click at [1337, 22] on icon "button" at bounding box center [1337, 22] width 3 height 2
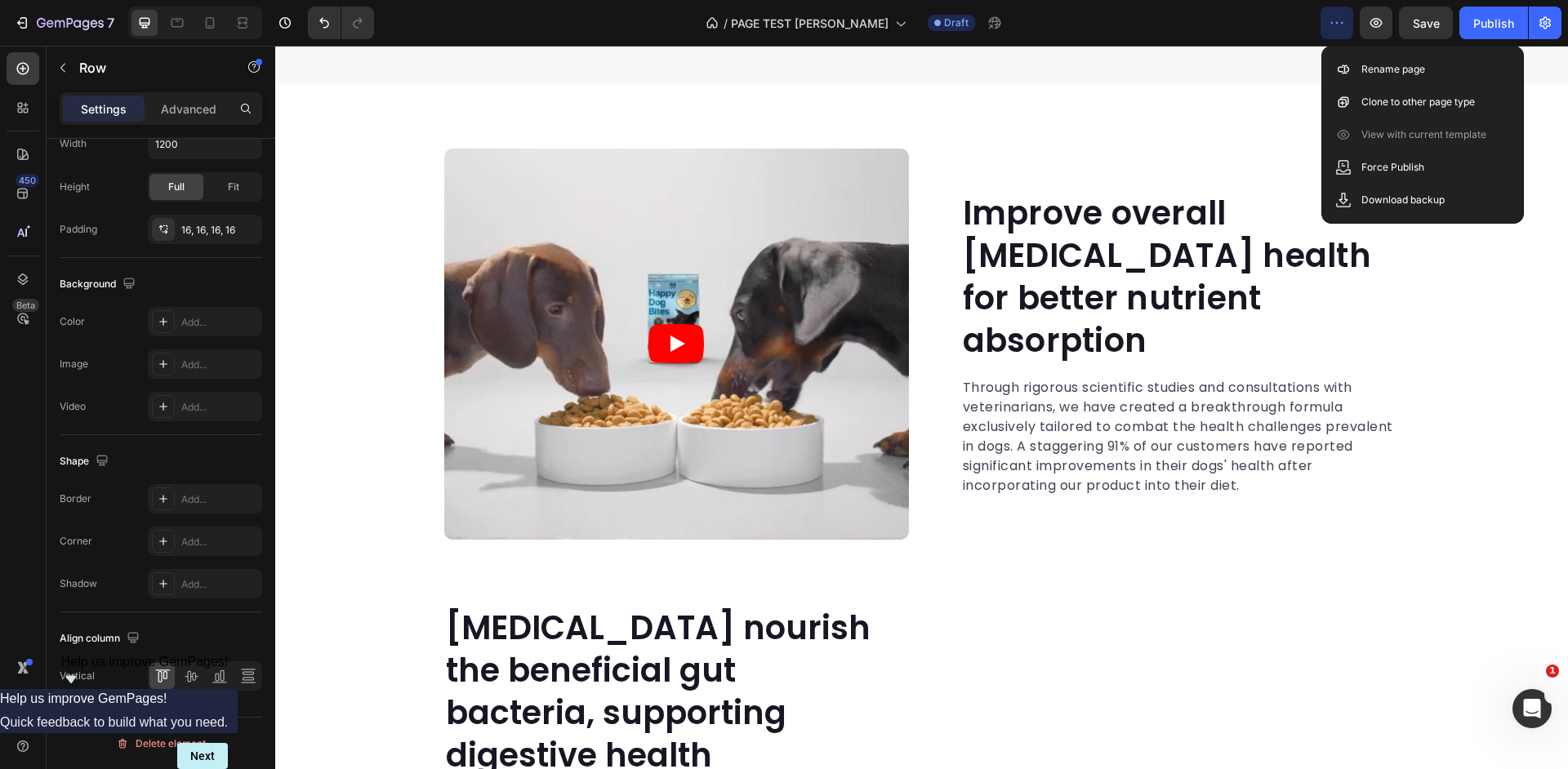
scroll to position [2834, 0]
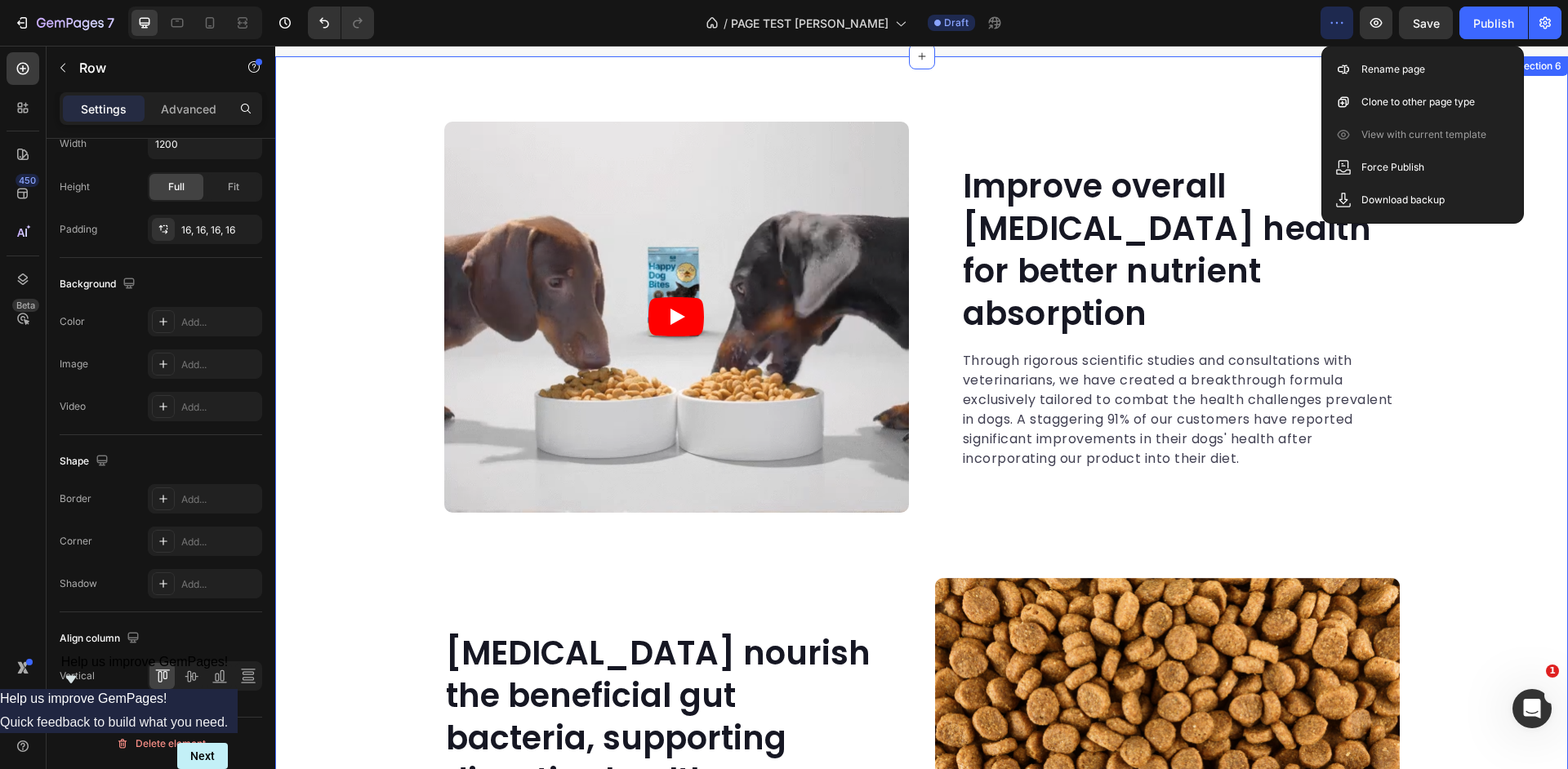
click at [494, 431] on article at bounding box center [677, 317] width 465 height 391
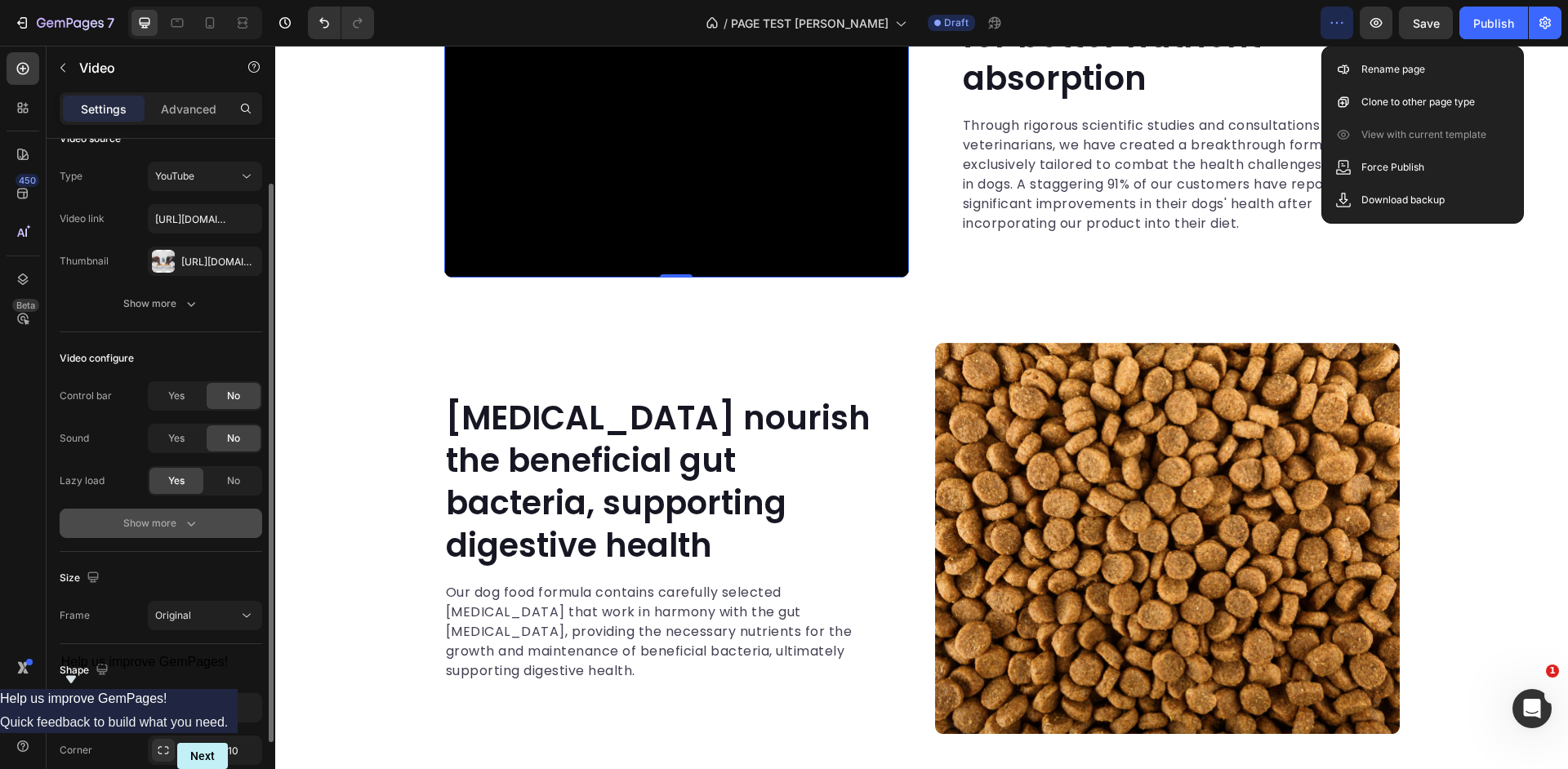
scroll to position [52, 0]
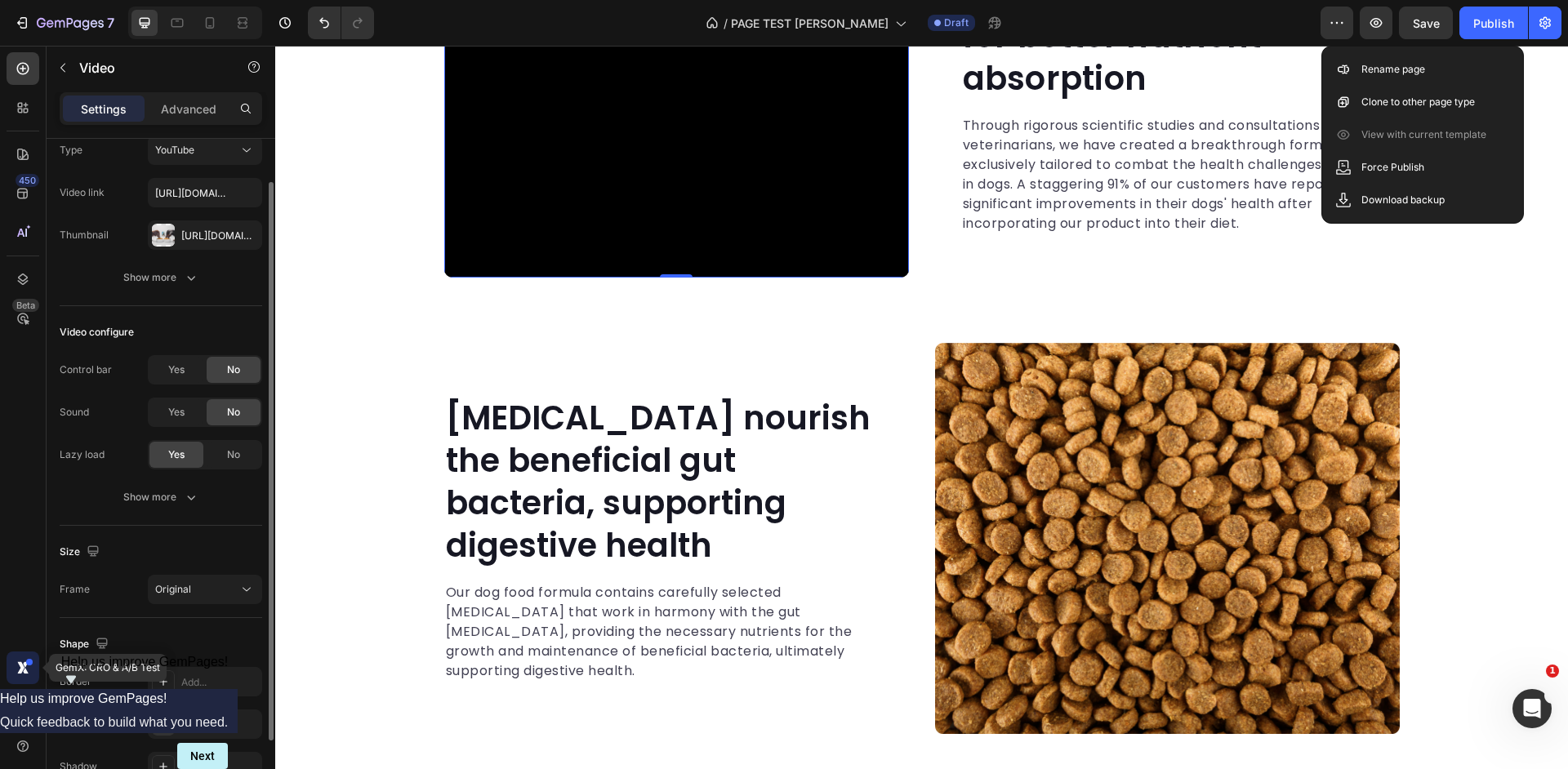
click at [23, 671] on icon at bounding box center [25, 671] width 6 height 6
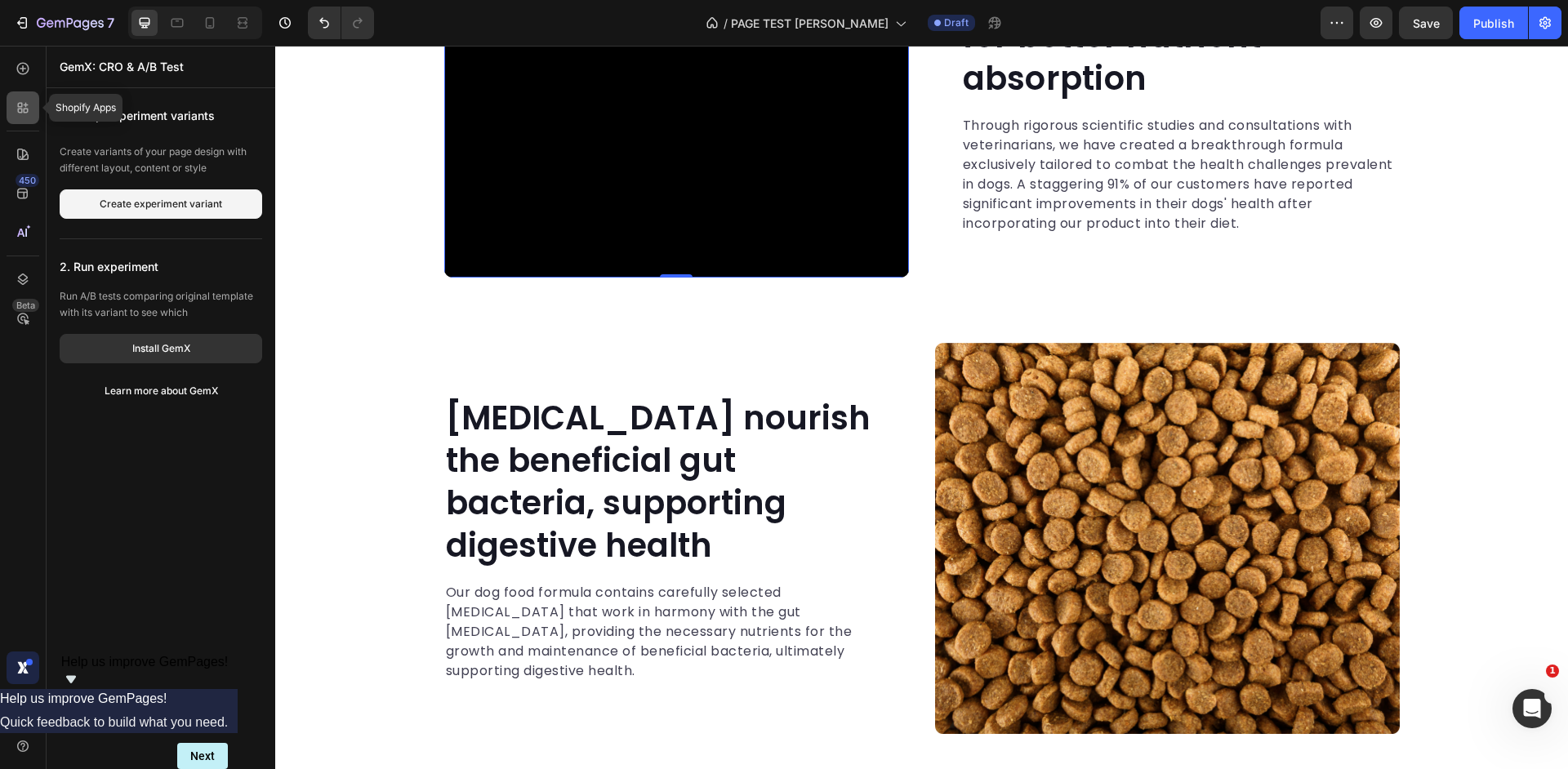
click at [22, 117] on div at bounding box center [23, 107] width 33 height 32
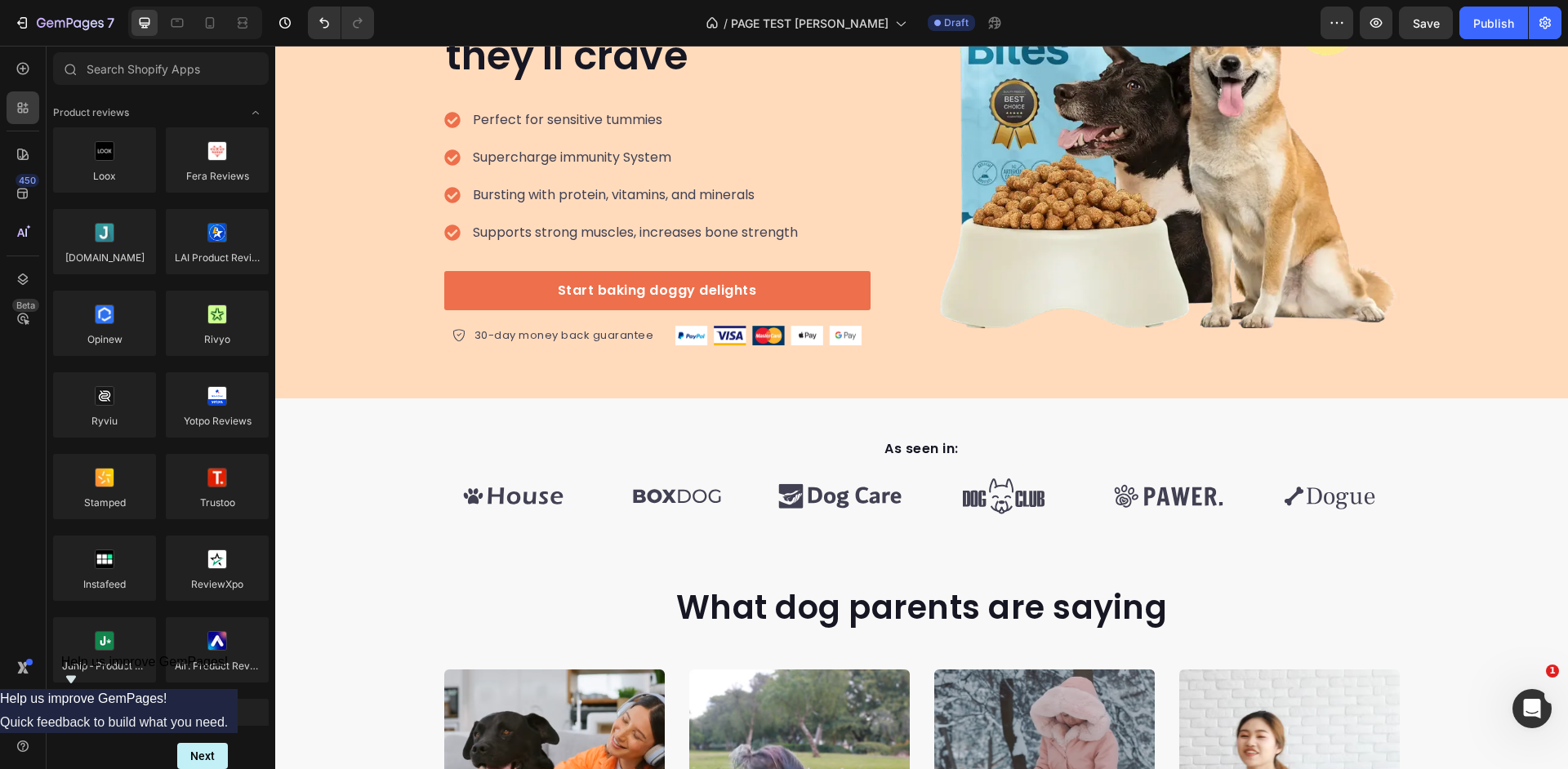
scroll to position [0, 0]
